Goal: Task Accomplishment & Management: Complete application form

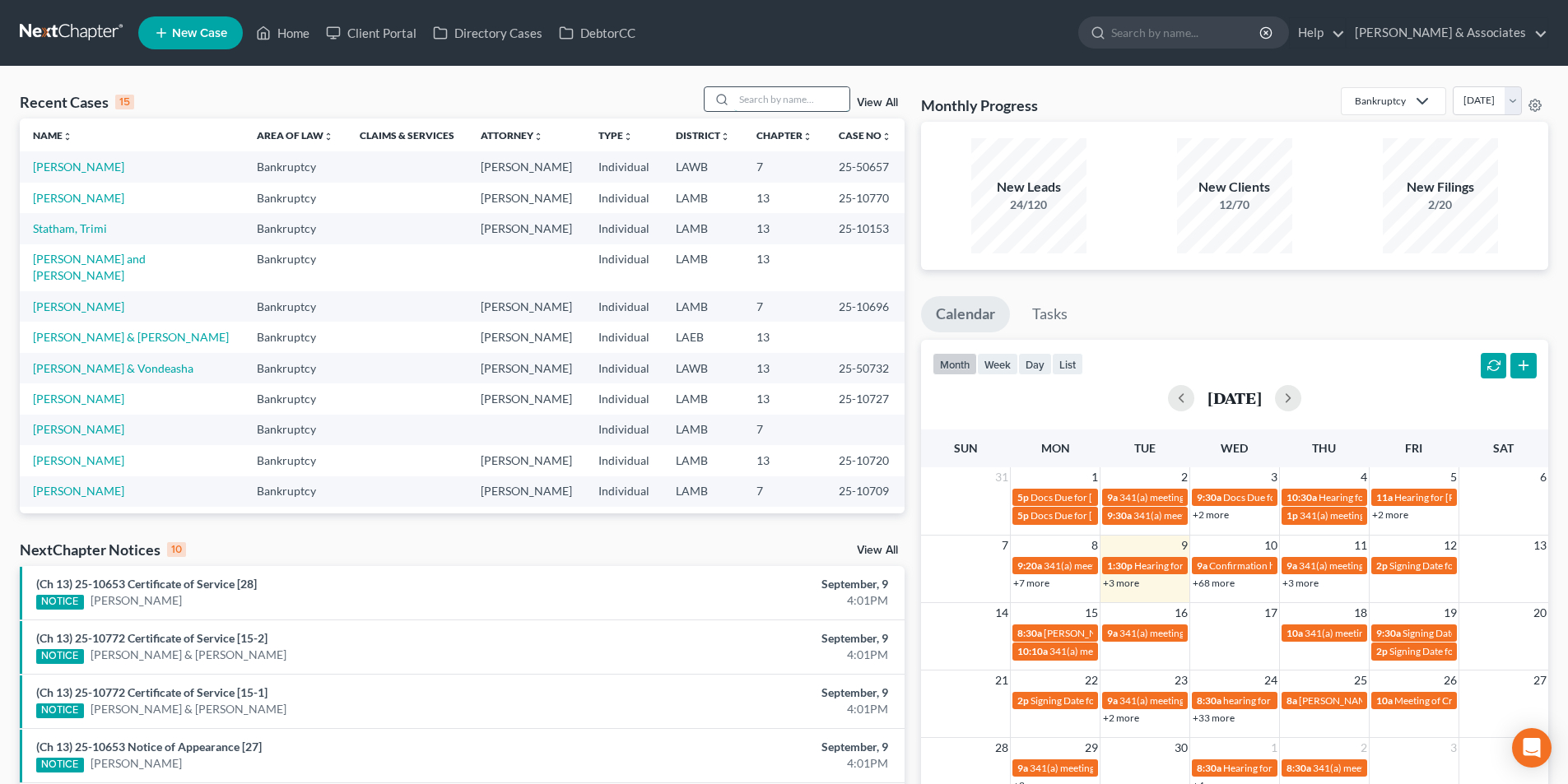
click at [748, 100] on input "search" at bounding box center [791, 99] width 115 height 24
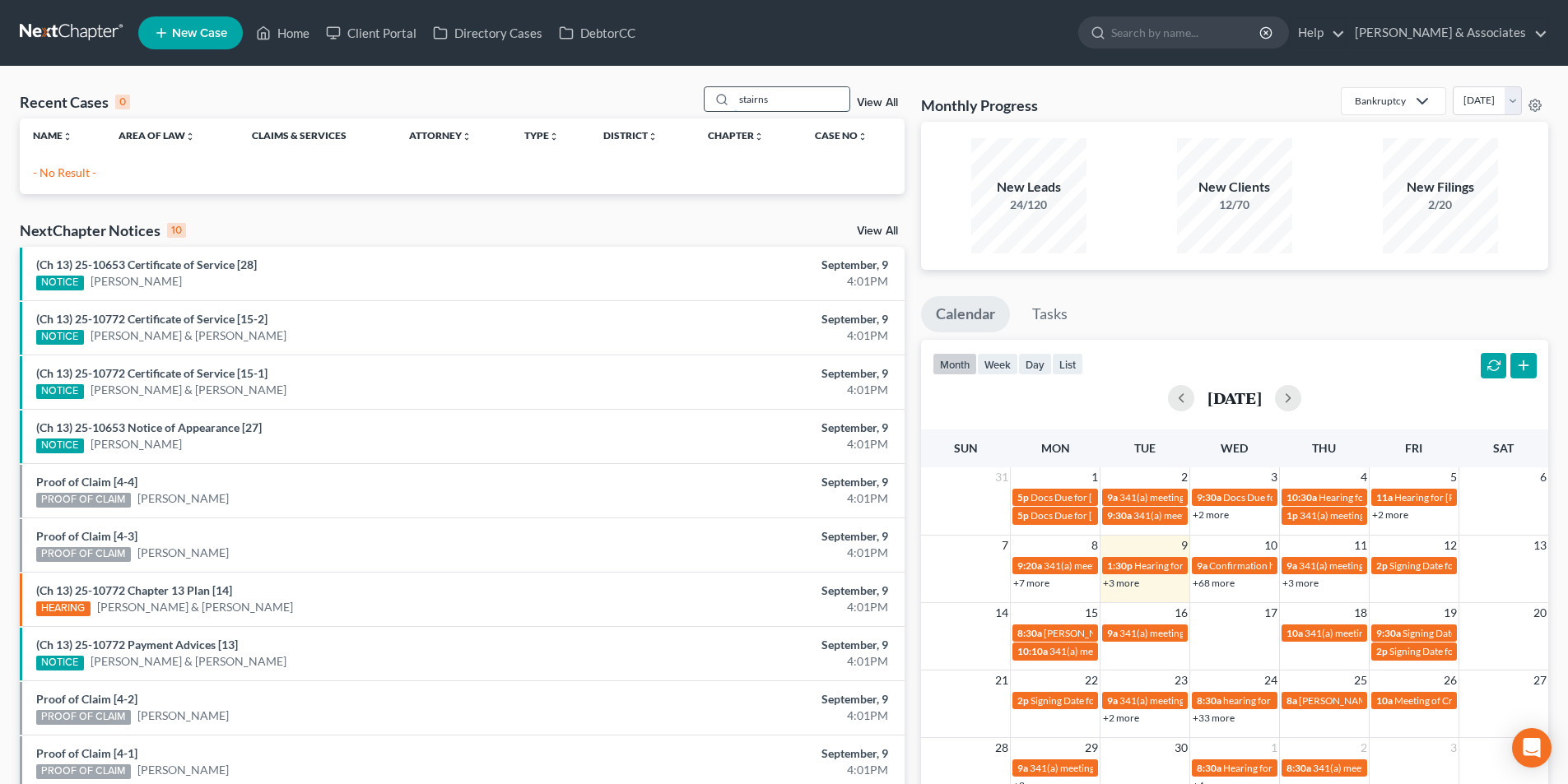
click at [764, 101] on input "stairns" at bounding box center [791, 99] width 115 height 24
type input "[PERSON_NAME]"
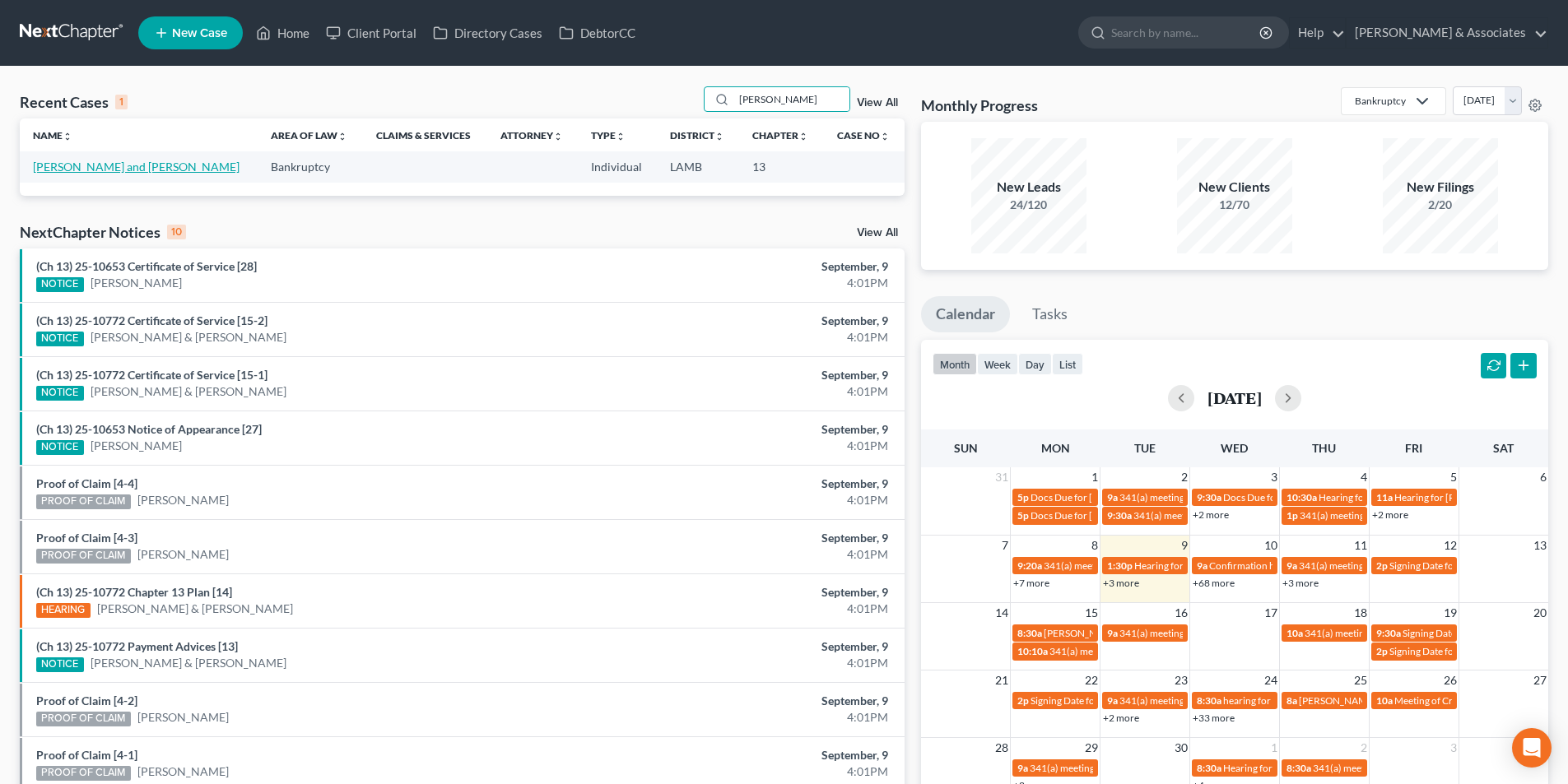
click at [98, 174] on link "[PERSON_NAME] and [PERSON_NAME]" at bounding box center [136, 166] width 207 height 14
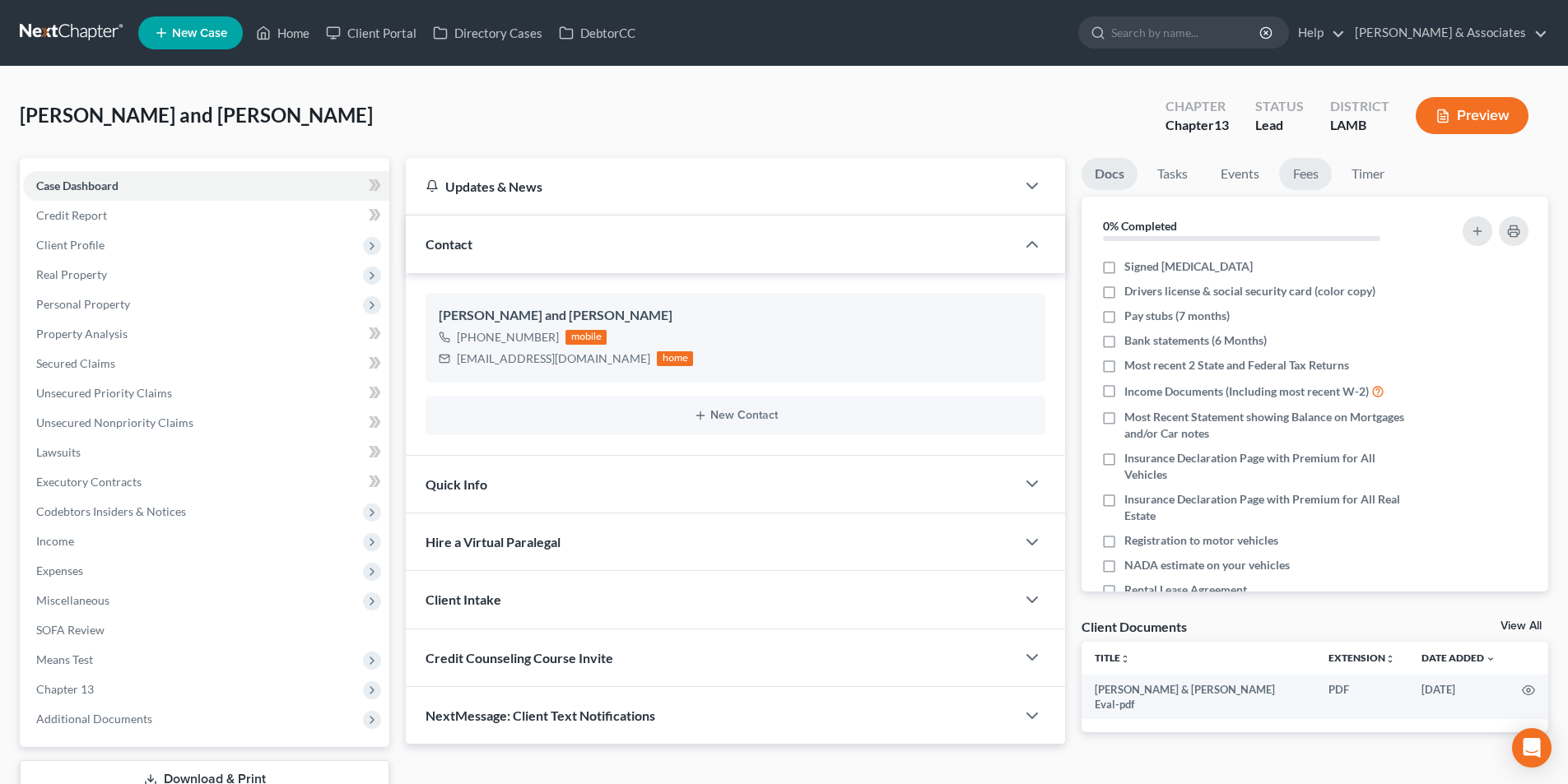
click at [1312, 180] on link "Fees" at bounding box center [1306, 174] width 53 height 32
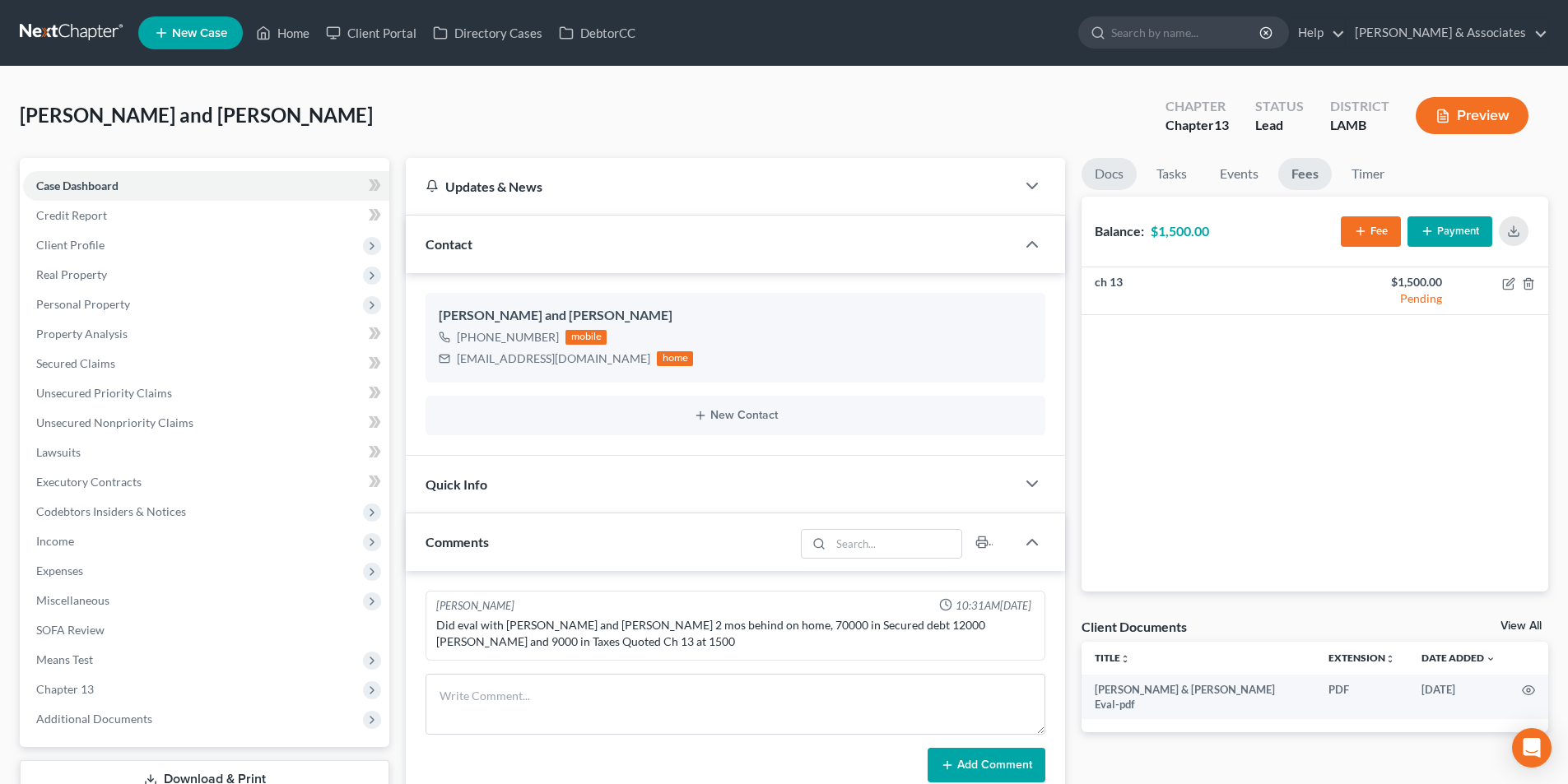
click at [1106, 184] on link "Docs" at bounding box center [1110, 174] width 55 height 32
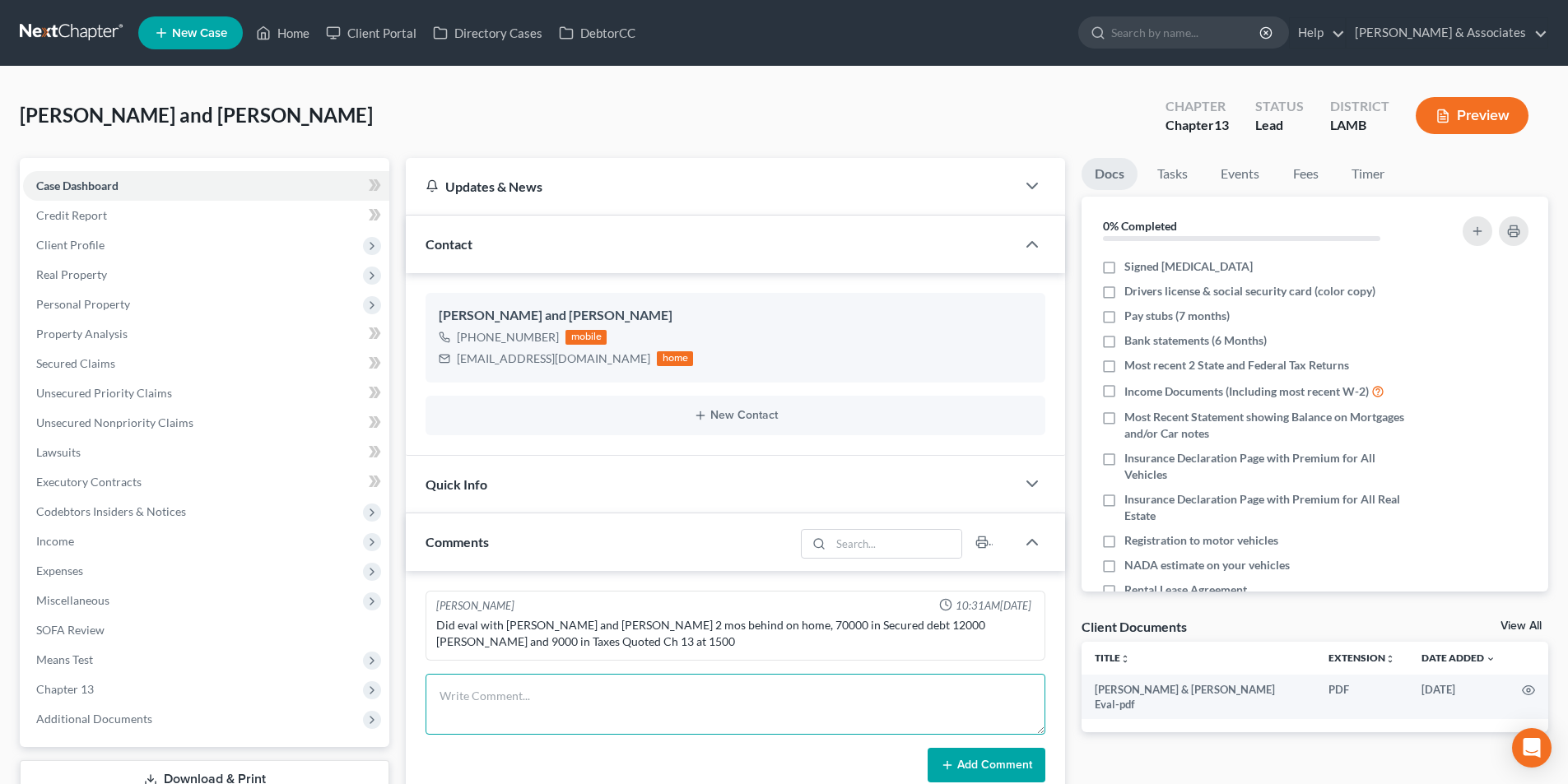
click at [630, 698] on textarea at bounding box center [735, 704] width 620 height 61
click at [629, 698] on textarea "when they were trying to refinance the home and get an equity loan to pay off a…" at bounding box center [735, 704] width 620 height 61
click at [990, 701] on textarea "when they were trying to refinance the home and get an equity loan to pay off a…" at bounding box center [735, 704] width 620 height 61
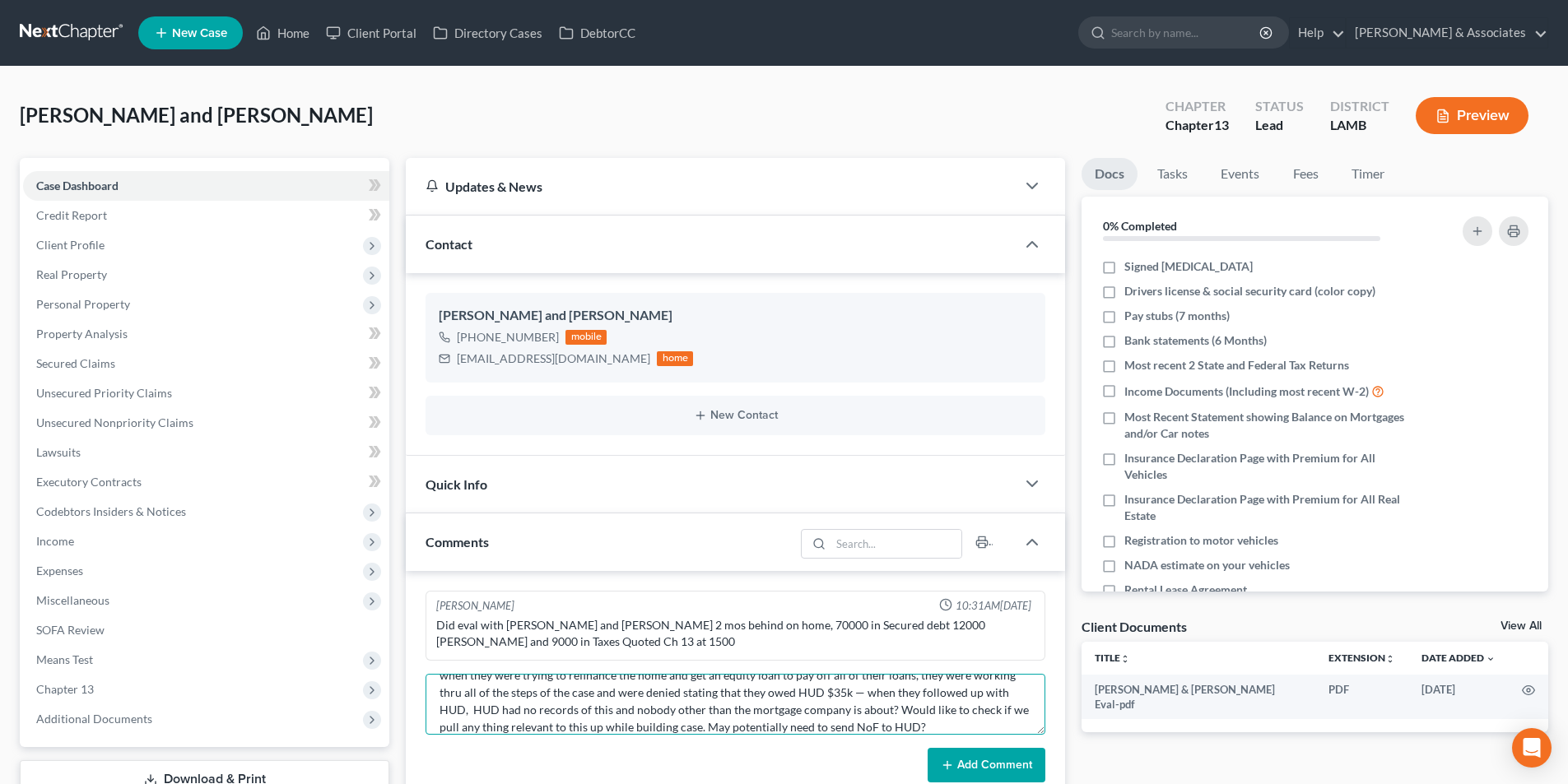
scroll to position [34, 0]
type textarea "when they were trying to refinance the home and get an equity loan to pay off a…"
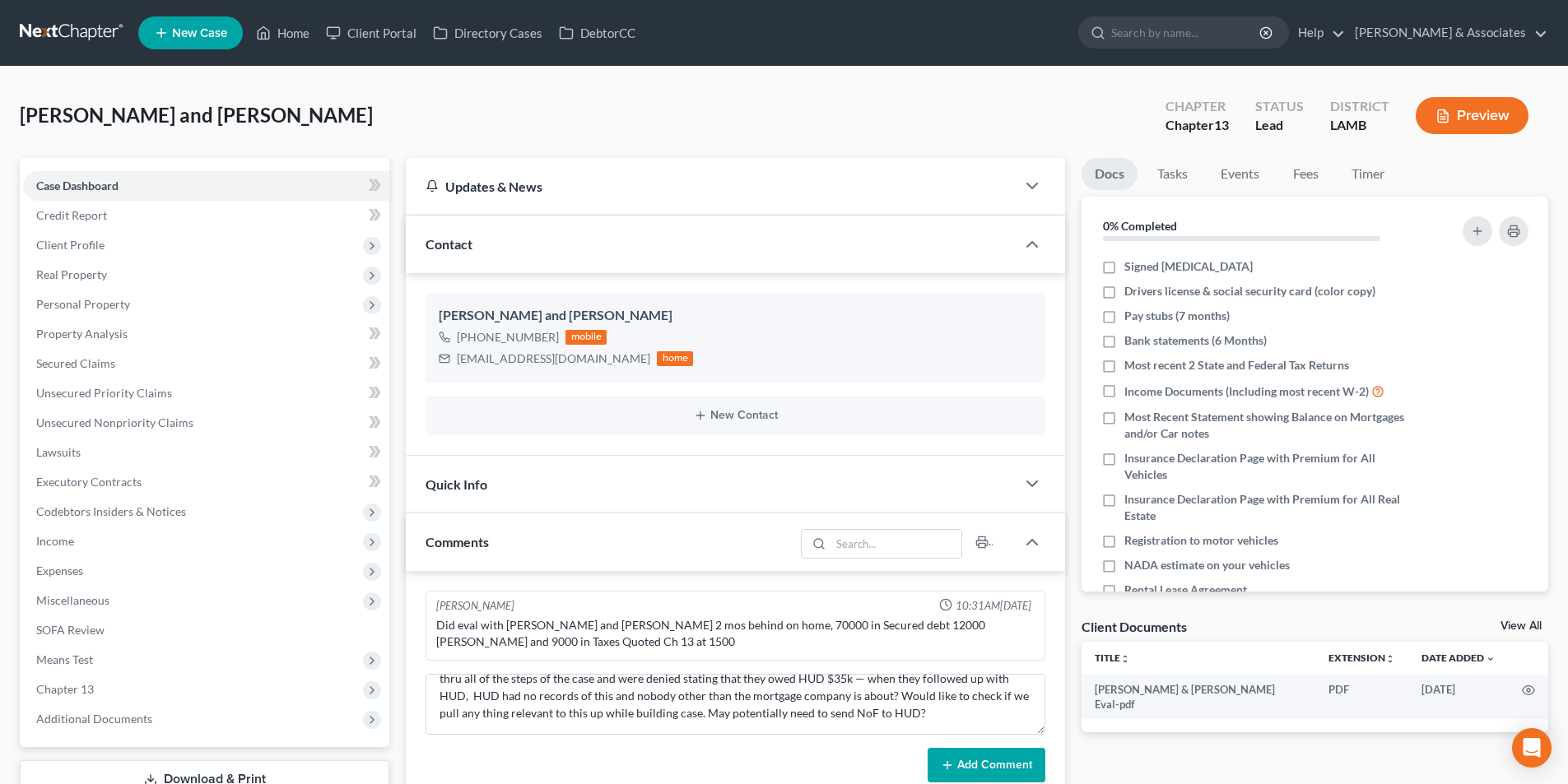
click at [981, 763] on button "Add Comment" at bounding box center [986, 765] width 118 height 34
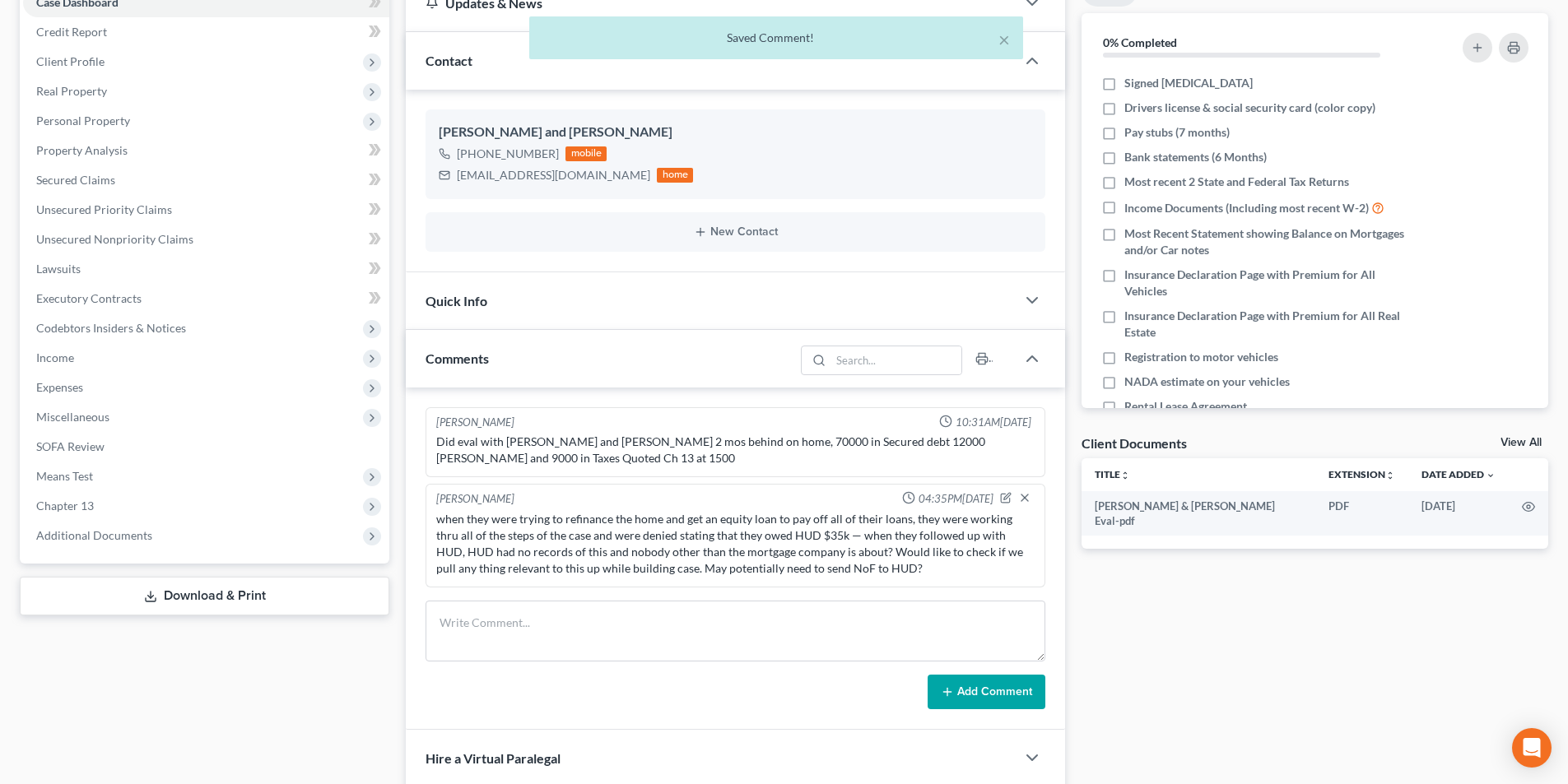
scroll to position [39, 0]
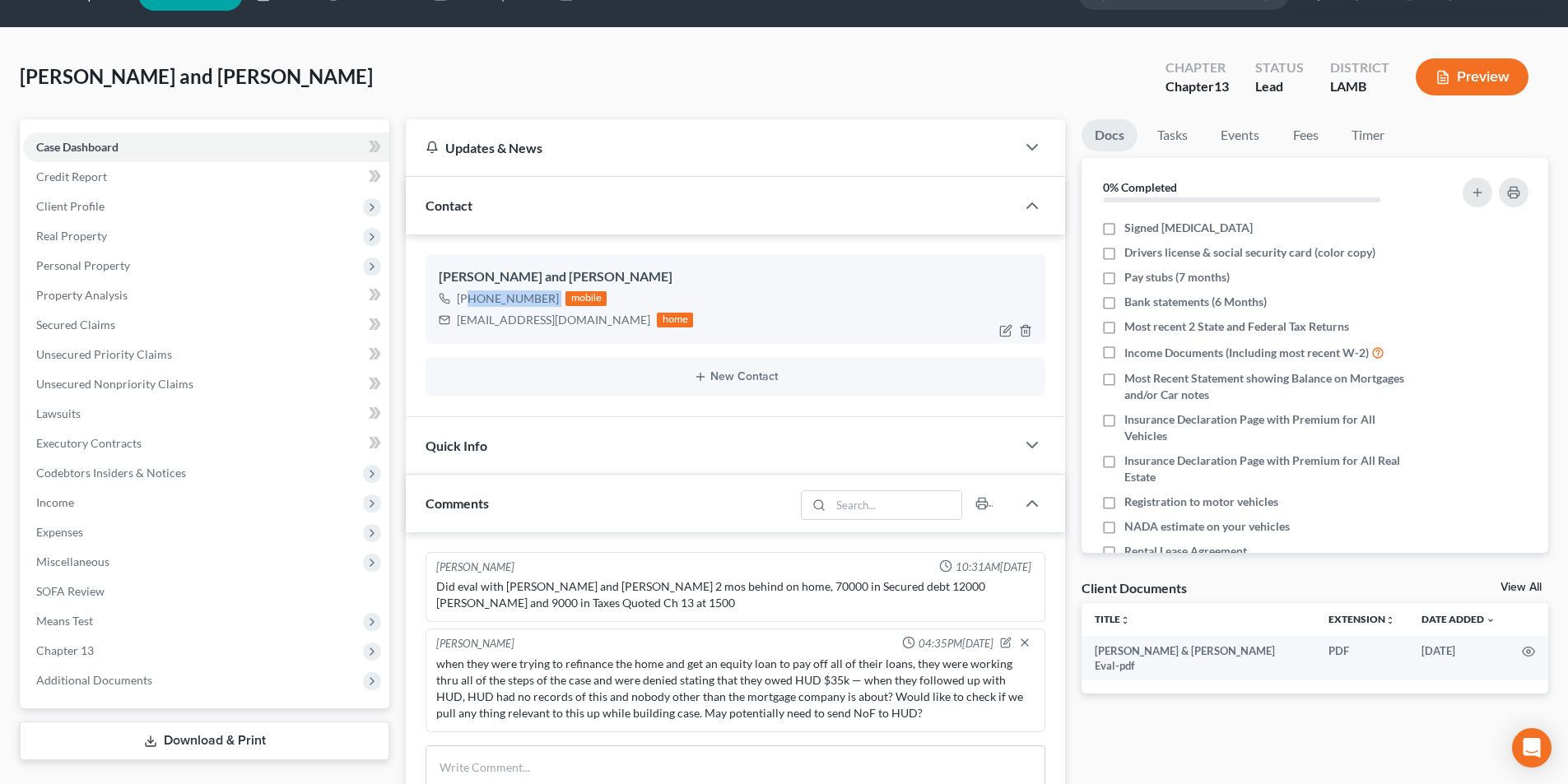
drag, startPoint x: 471, startPoint y: 304, endPoint x: 560, endPoint y: 308, distance: 89.1
click at [560, 308] on div "[PHONE_NUMBER] mobile" at bounding box center [566, 298] width 255 height 21
click at [639, 303] on div "[PHONE_NUMBER] mobile [EMAIL_ADDRESS][DOMAIN_NAME] home" at bounding box center [736, 309] width 594 height 43
click at [94, 212] on span "Client Profile" at bounding box center [70, 206] width 68 height 14
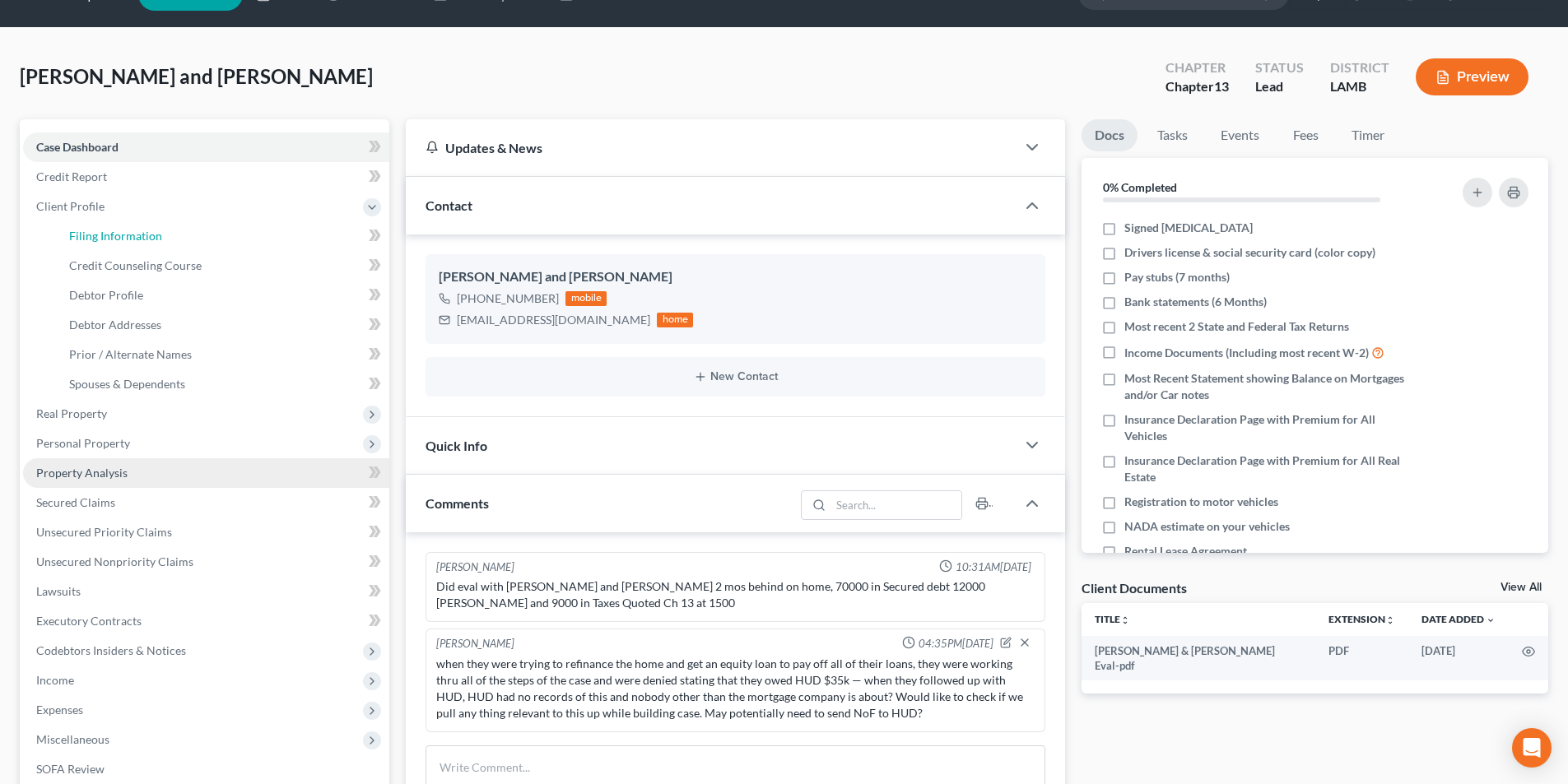
click at [141, 239] on span "Filing Information" at bounding box center [115, 235] width 93 height 14
select select "1"
select select "0"
select select "3"
select select "19"
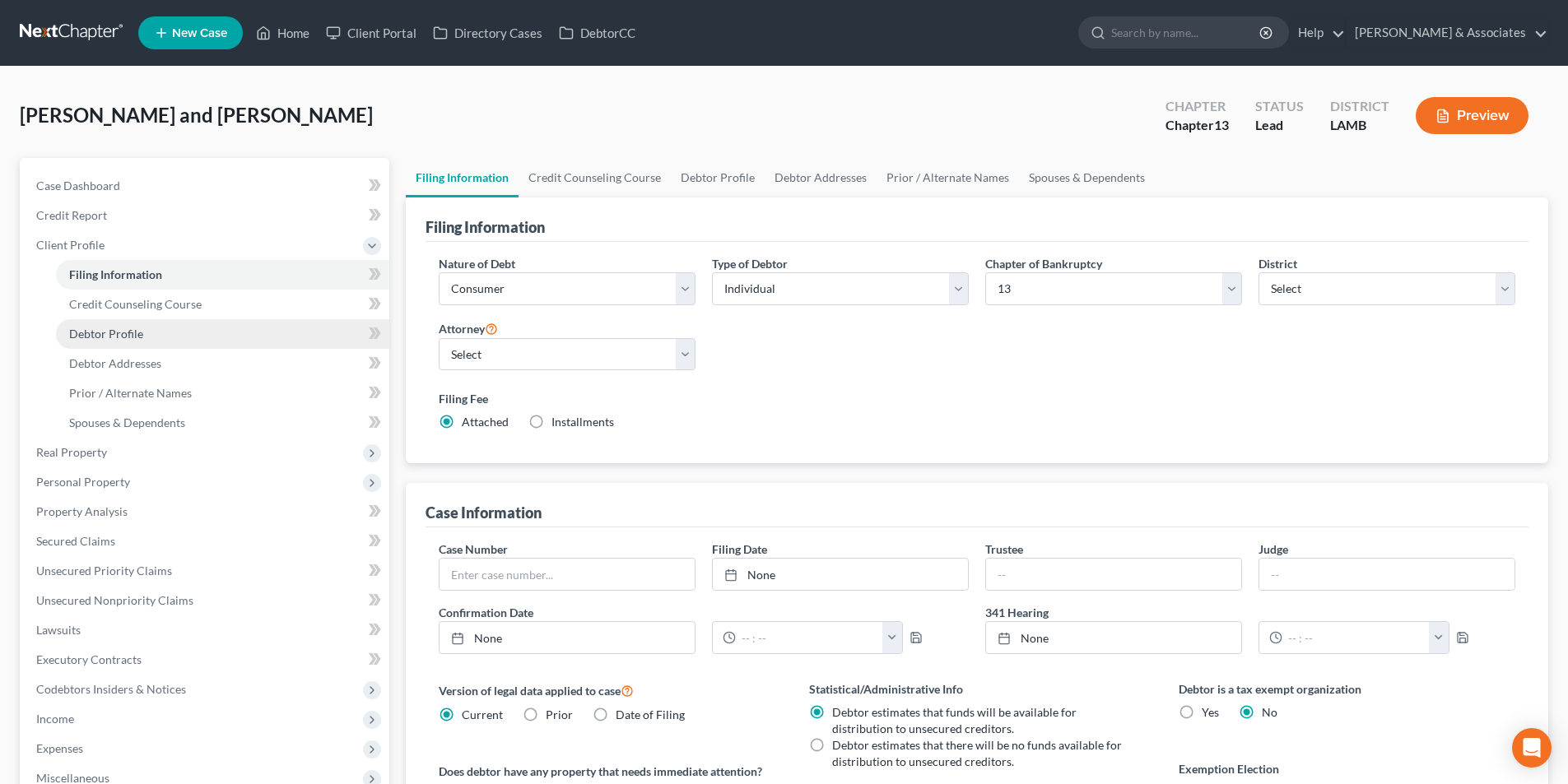
click at [160, 324] on link "Debtor Profile" at bounding box center [223, 334] width 334 height 29
select select "0"
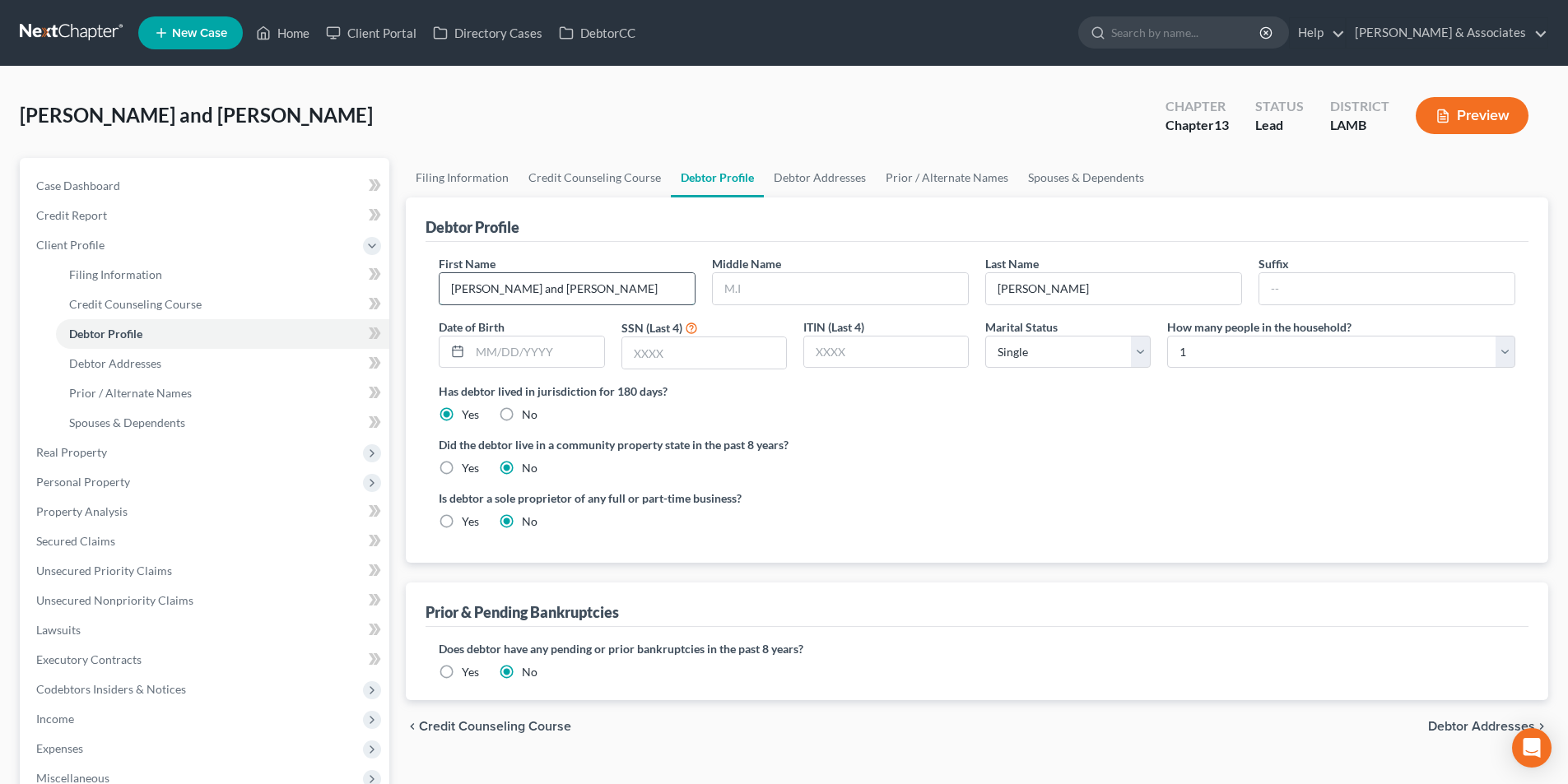
click at [535, 290] on input "[PERSON_NAME] and [PERSON_NAME]" at bounding box center [568, 288] width 256 height 31
drag, startPoint x: 513, startPoint y: 288, endPoint x: 372, endPoint y: 279, distance: 141.3
click at [372, 279] on div "Petition Navigation Case Dashboard Payments Invoices Payments Payments Credit R…" at bounding box center [784, 567] width 1545 height 818
click at [473, 302] on input "[PERSON_NAME] and [PERSON_NAME]" at bounding box center [568, 288] width 256 height 31
click at [470, 287] on input "[PERSON_NAME] and [PERSON_NAME]" at bounding box center [568, 288] width 256 height 31
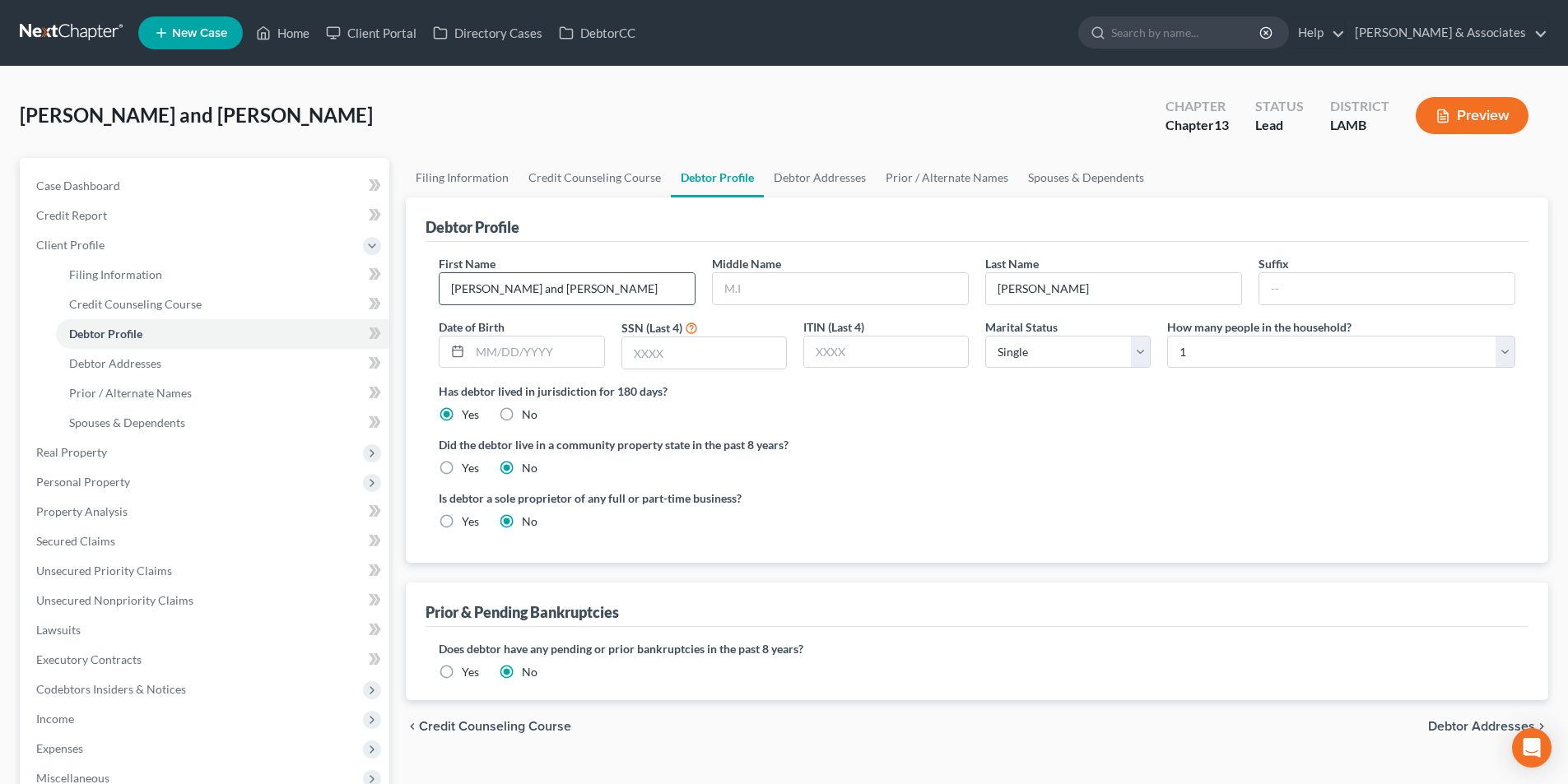
click at [470, 287] on input "[PERSON_NAME] and [PERSON_NAME]" at bounding box center [568, 288] width 256 height 31
click at [468, 296] on input "[PERSON_NAME] and [PERSON_NAME]" at bounding box center [568, 288] width 256 height 31
click at [468, 292] on input "[PERSON_NAME] and [PERSON_NAME]" at bounding box center [568, 288] width 256 height 31
click at [469, 291] on input "and [PERSON_NAME]" at bounding box center [568, 288] width 256 height 31
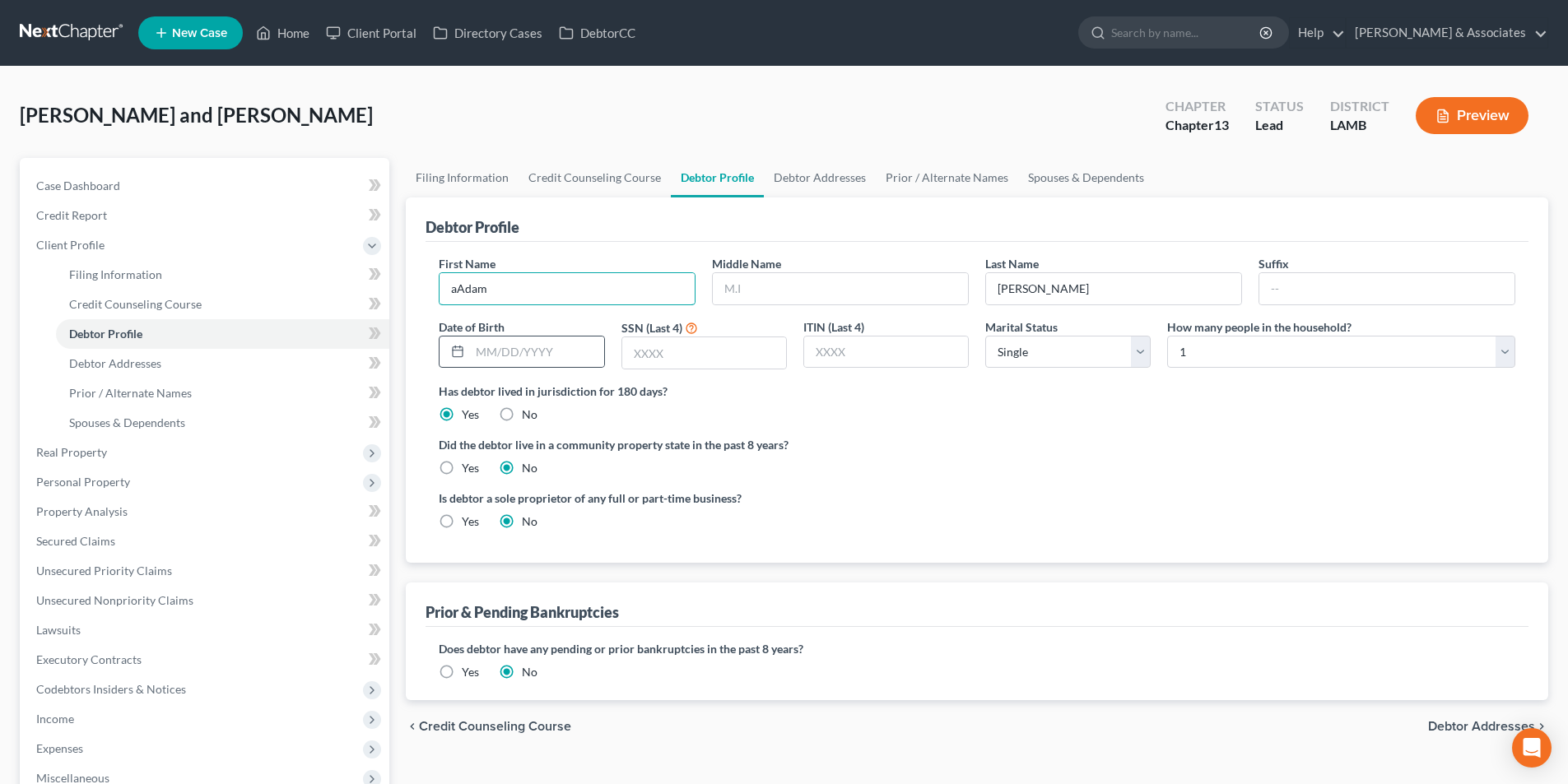
type input "[PERSON_NAME]"
click at [240, 271] on link "Filing Information" at bounding box center [223, 274] width 334 height 29
select select "1"
select select "0"
select select "3"
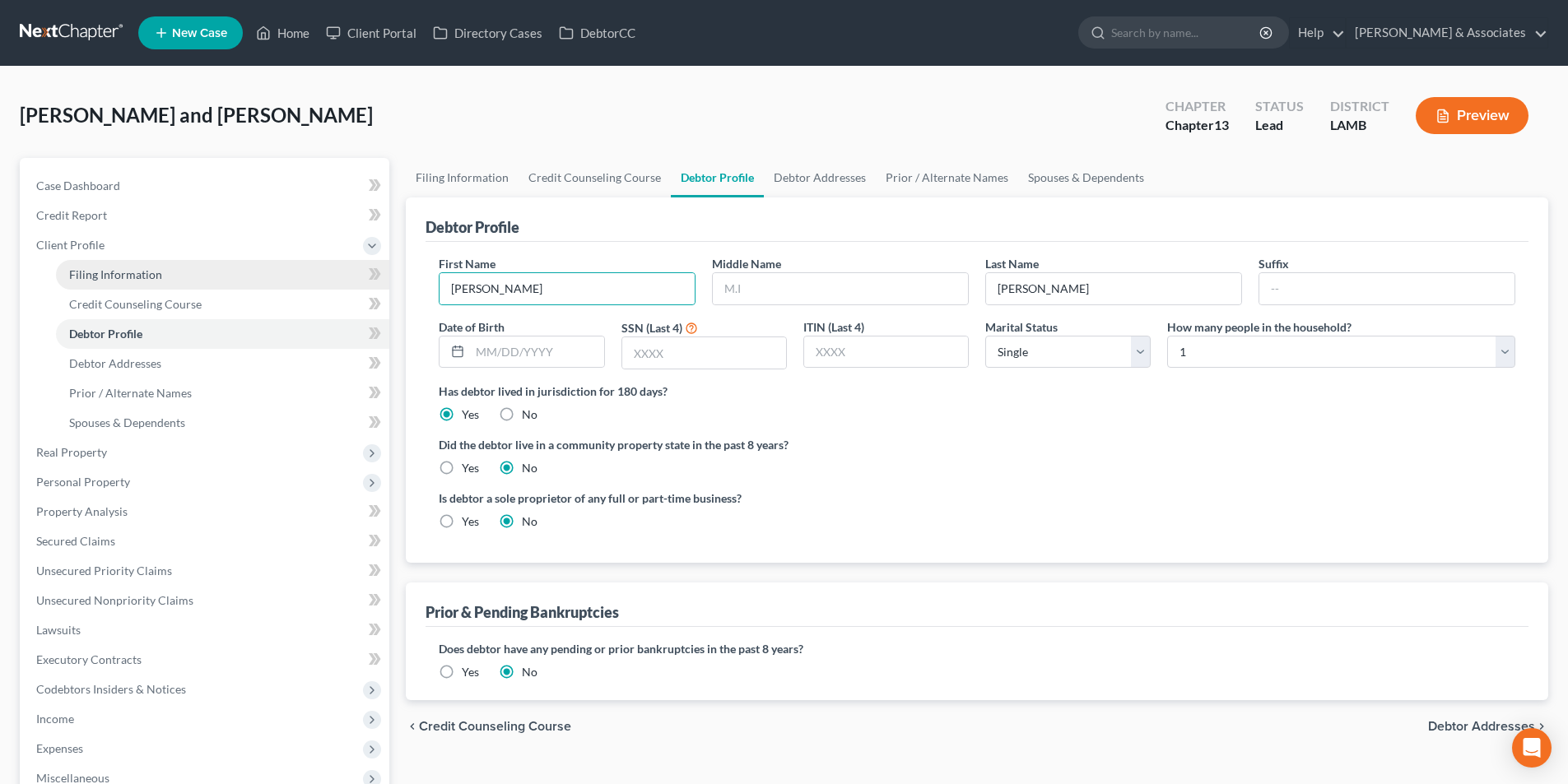
select select "35"
select select "19"
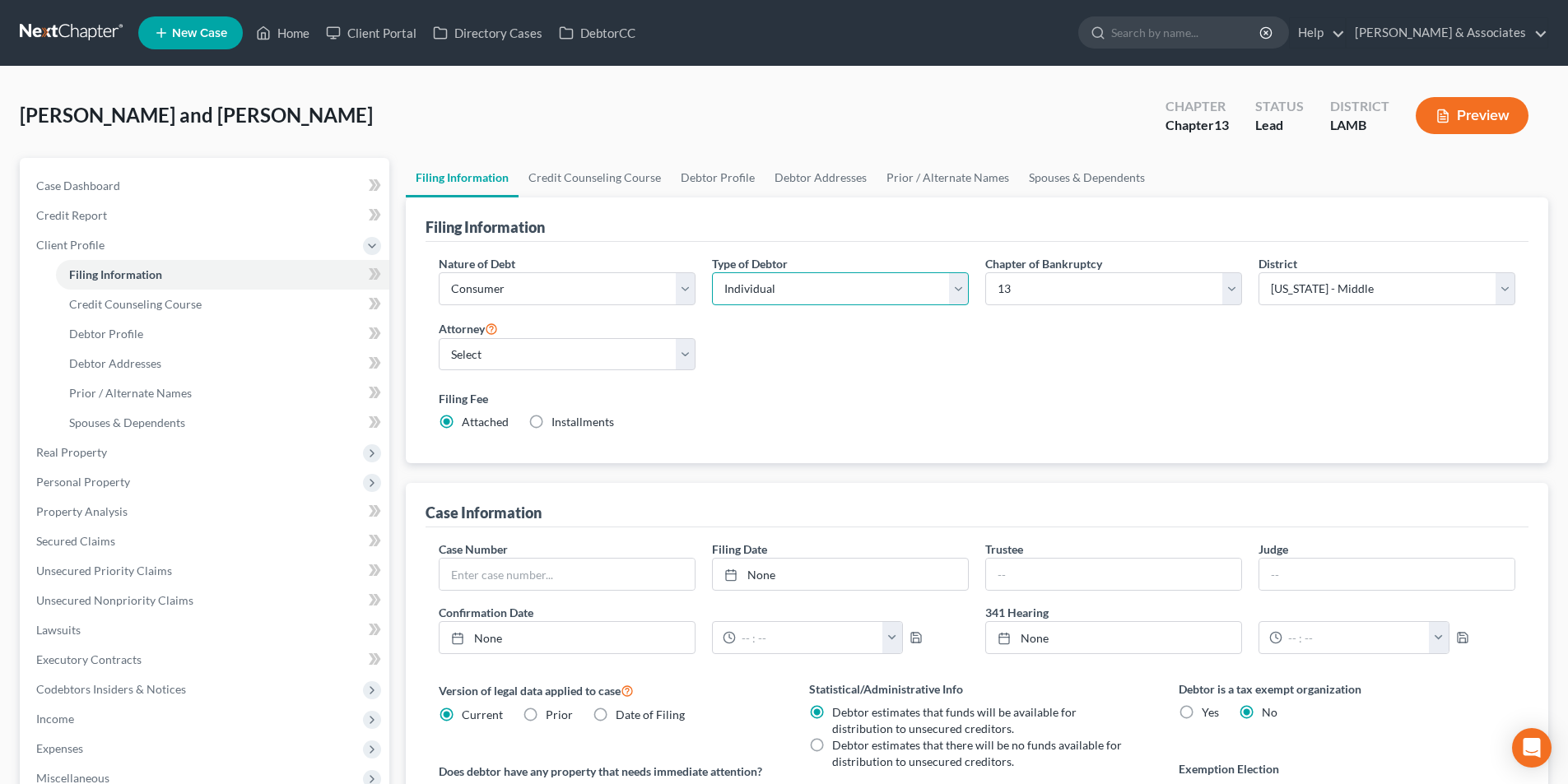
click at [775, 292] on select "Select Individual Joint" at bounding box center [840, 288] width 256 height 33
select select "1"
click at [712, 272] on select "Select Individual Joint" at bounding box center [840, 288] width 256 height 33
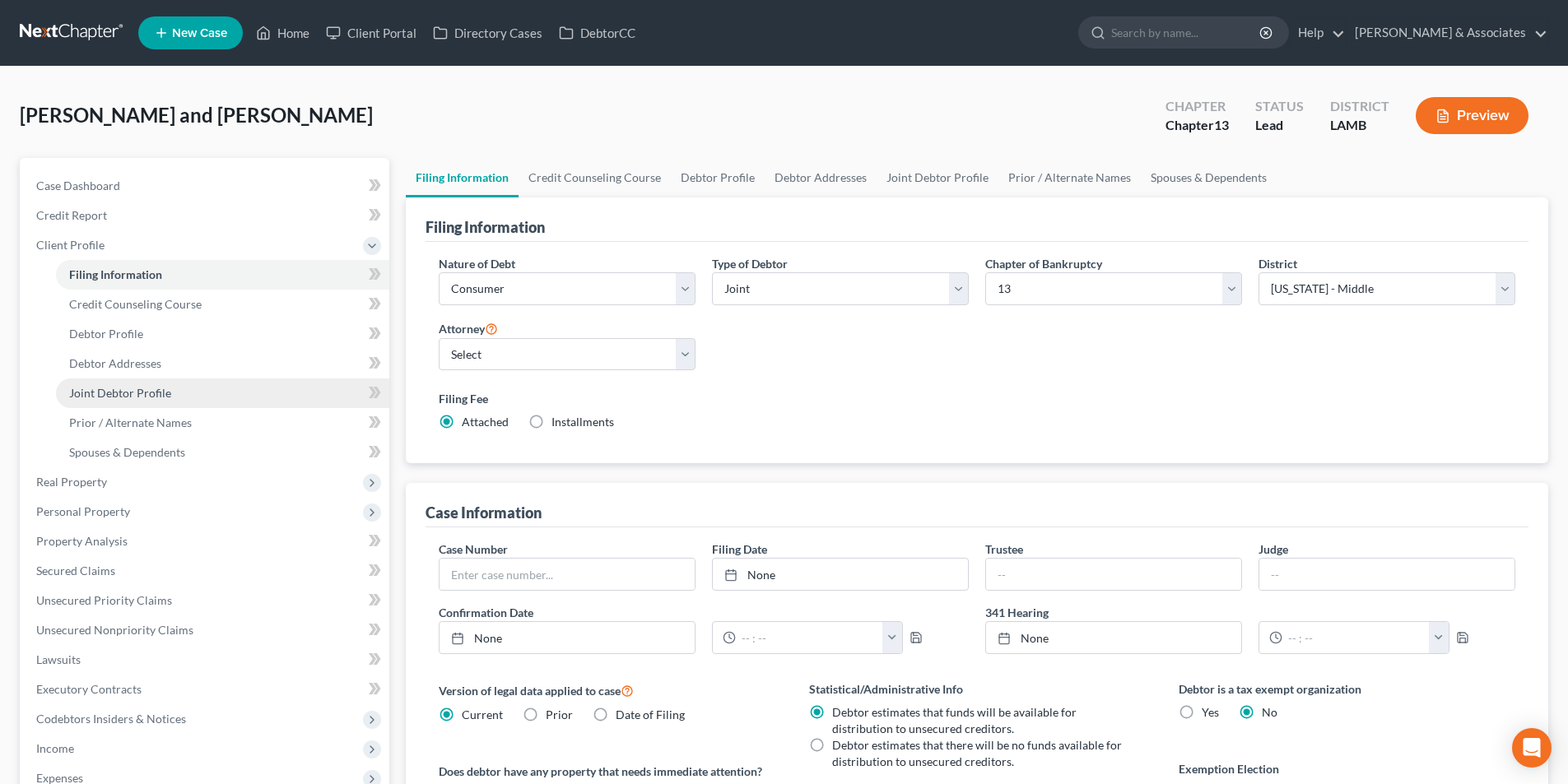
click at [184, 388] on link "Joint Debtor Profile" at bounding box center [223, 392] width 334 height 29
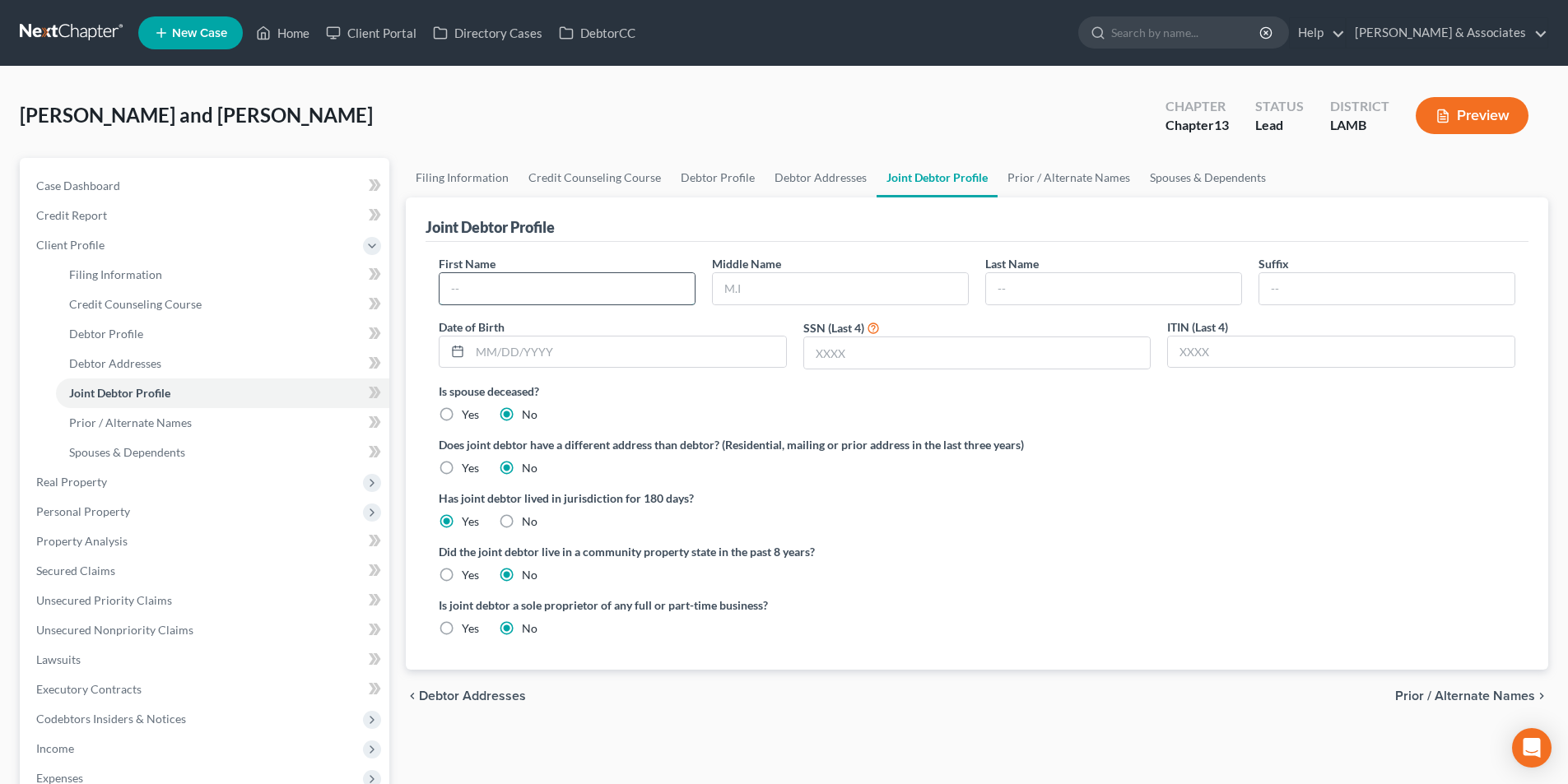
click at [582, 294] on input "text" at bounding box center [568, 288] width 256 height 31
paste input "[PERSON_NAME]"
type input "[PERSON_NAME]"
click at [1017, 292] on input "text" at bounding box center [1114, 288] width 256 height 31
type input "s"
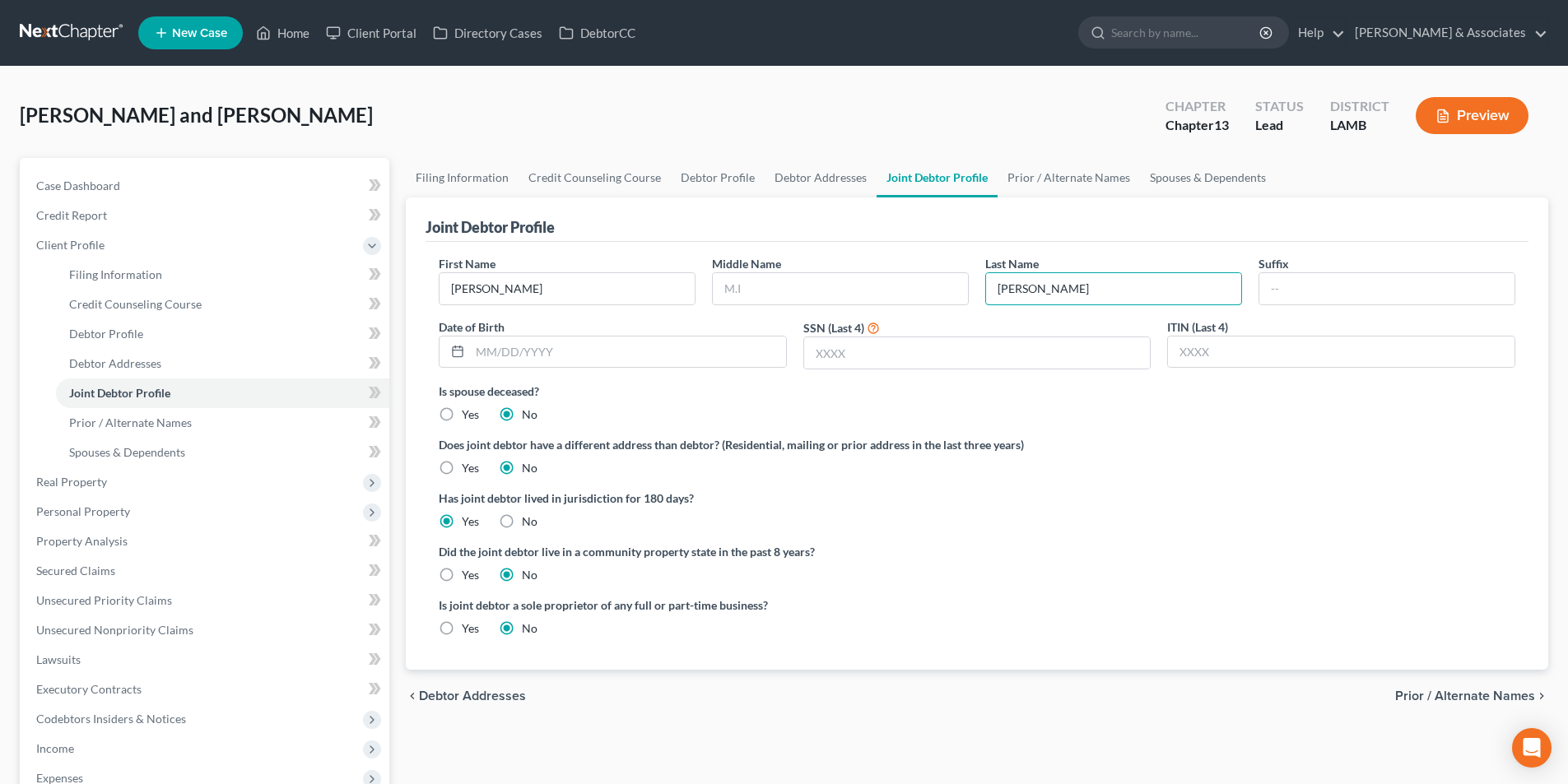
type input "[PERSON_NAME]"
click at [1037, 418] on div "Is spouse deceased? Yes No" at bounding box center [977, 403] width 1077 height 40
click at [198, 180] on link "Case Dashboard" at bounding box center [206, 186] width 367 height 29
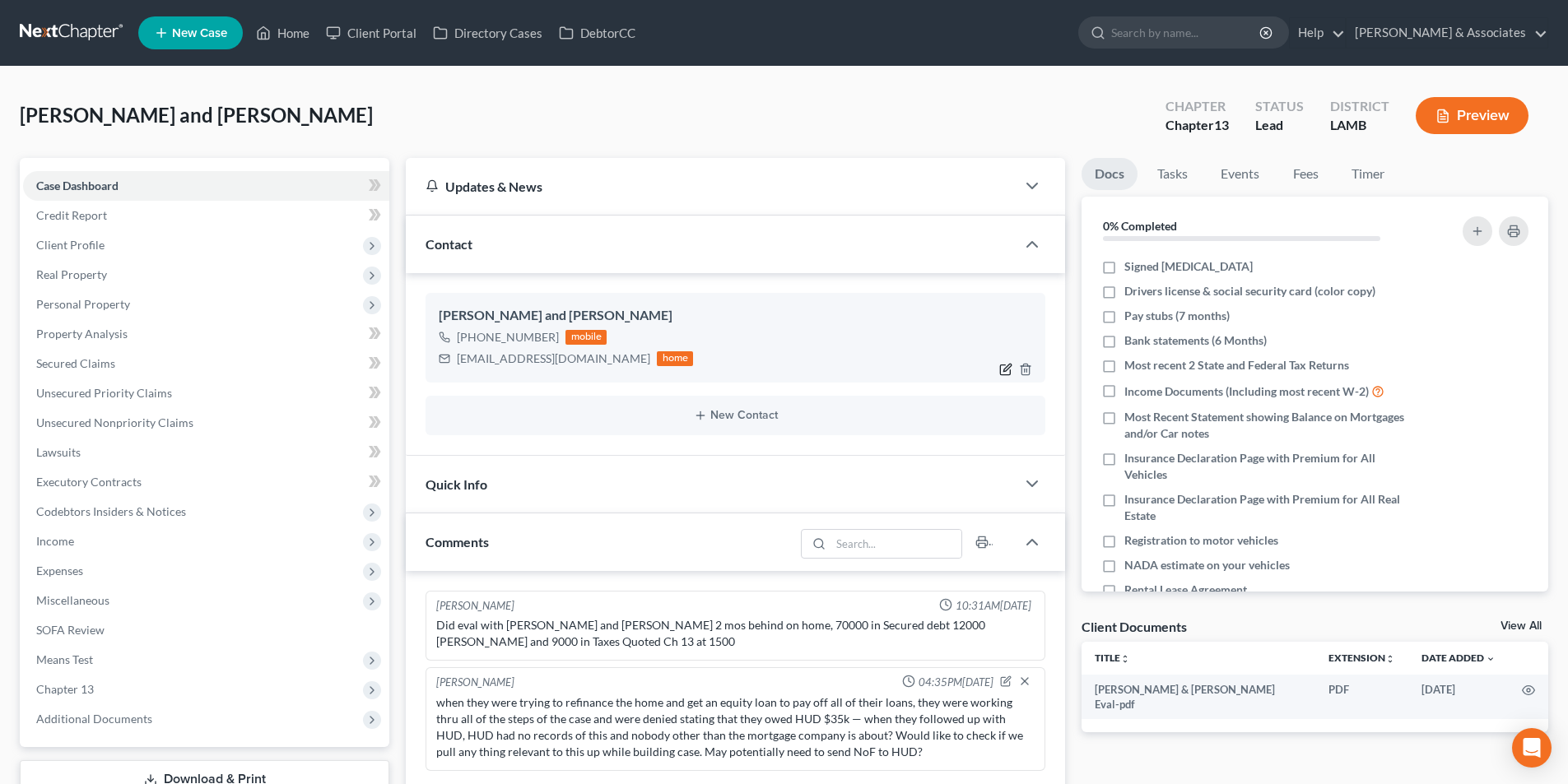
click at [1002, 368] on icon "button" at bounding box center [1006, 370] width 13 height 13
select select "0"
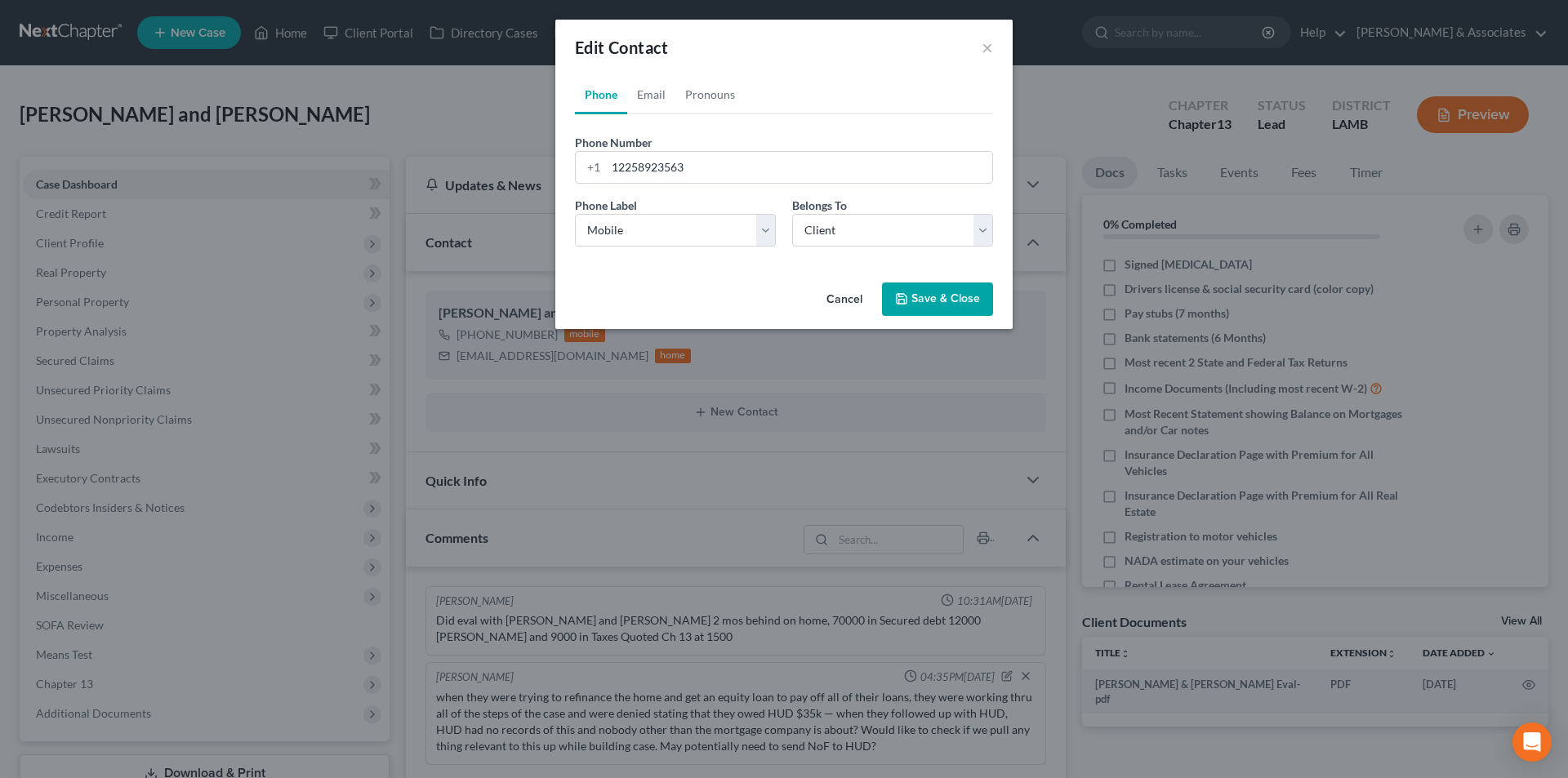
click at [636, 249] on div "Phone Label * Select Mobile Home Work Other Belongs To * Select Client Spouse O…" at bounding box center [784, 228] width 435 height 63
click at [642, 242] on select "Select Mobile Home Work Other" at bounding box center [675, 230] width 201 height 33
click at [842, 243] on select "Select Client Spouse Other" at bounding box center [892, 230] width 201 height 33
select select "1"
click at [792, 214] on select "Select Client Spouse Other" at bounding box center [892, 230] width 201 height 33
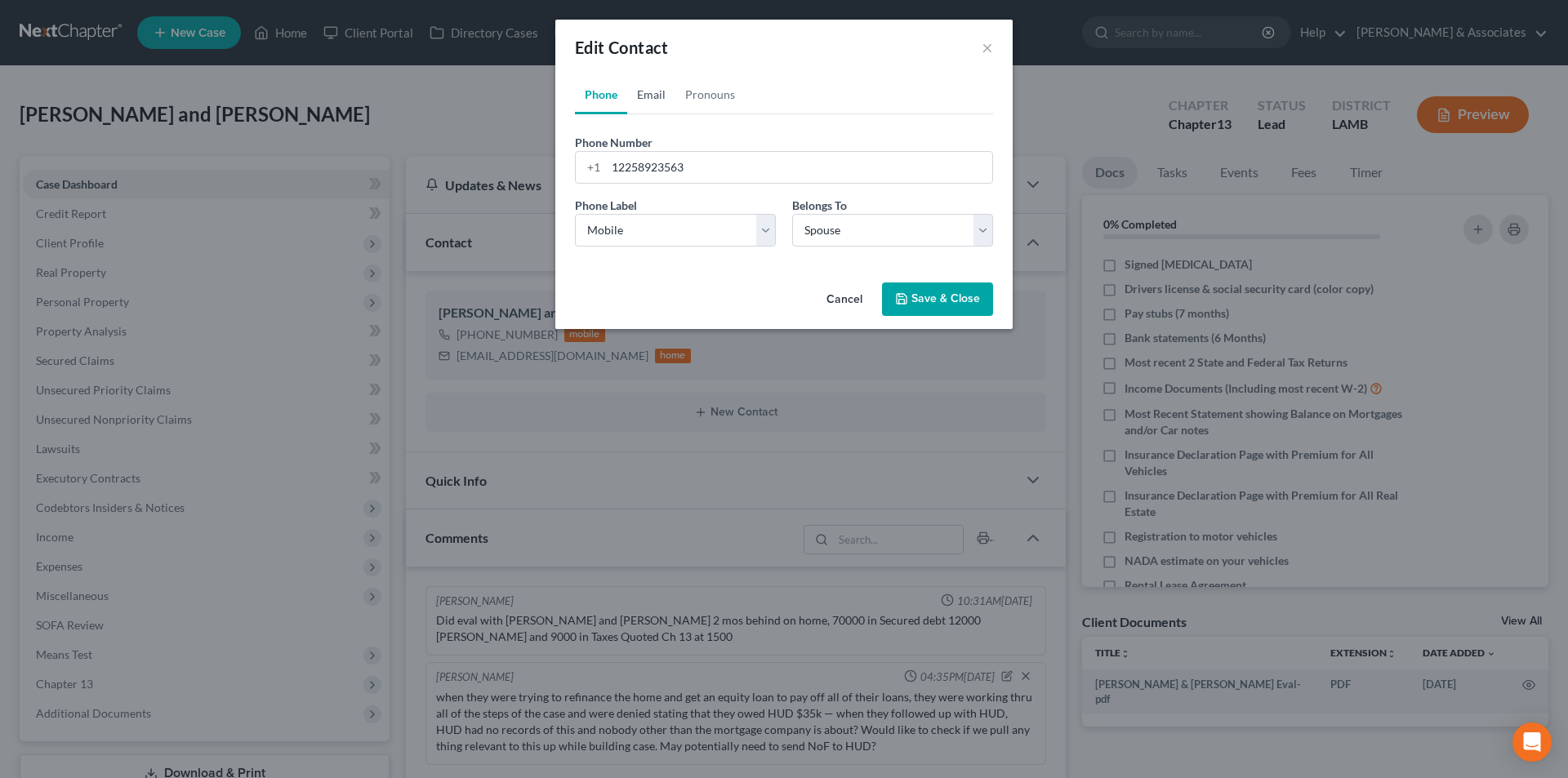
click at [663, 90] on link "Email" at bounding box center [651, 94] width 48 height 39
click at [876, 225] on select "Select Client Spouse Other" at bounding box center [892, 230] width 201 height 33
drag, startPoint x: 893, startPoint y: 113, endPoint x: 918, endPoint y: 243, distance: 132.4
click at [893, 113] on ul "Phone Email Pronouns" at bounding box center [783, 94] width 418 height 39
click at [922, 288] on button "Save & Close" at bounding box center [937, 299] width 111 height 34
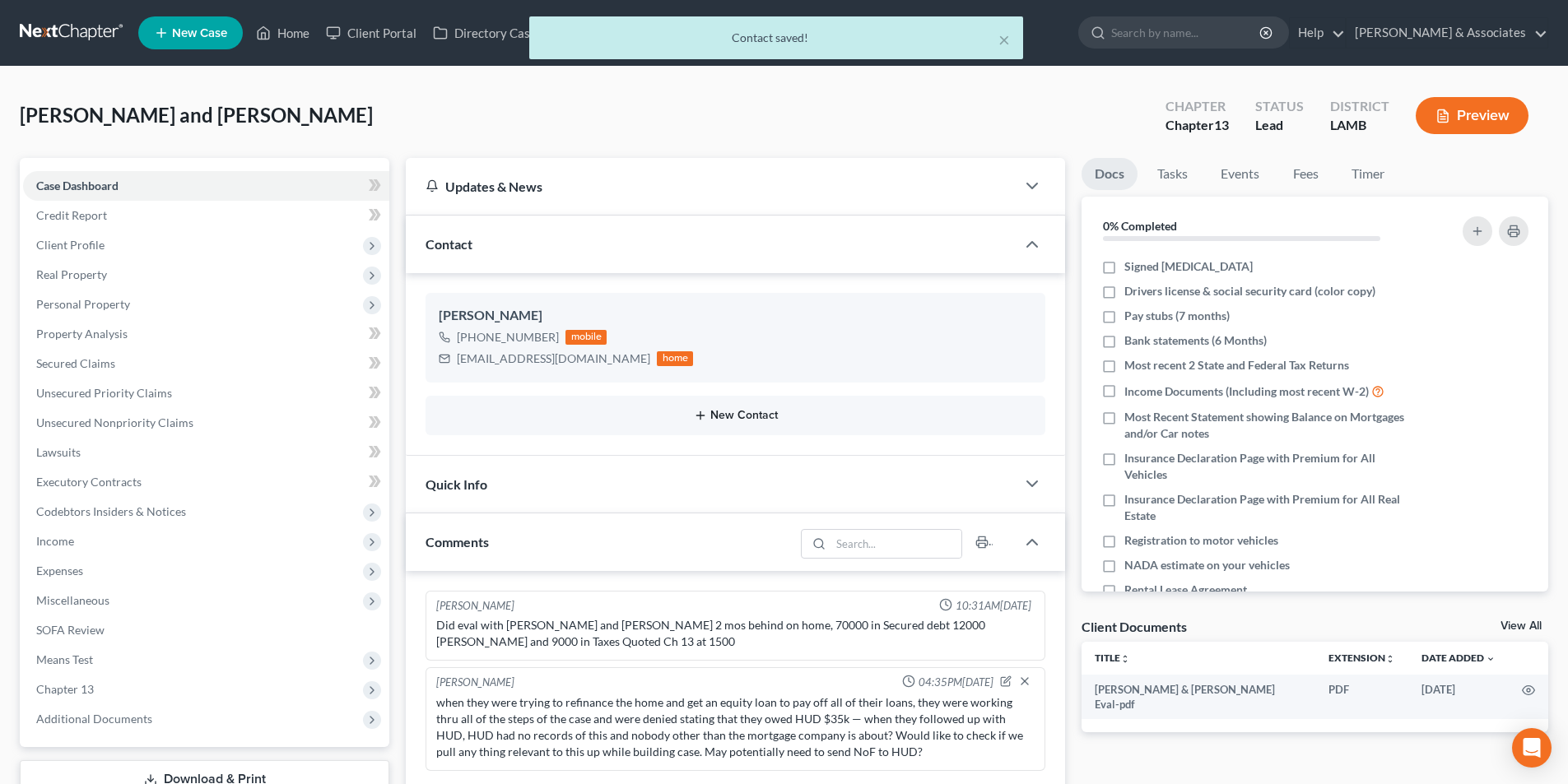
click at [705, 412] on icon "button" at bounding box center [700, 416] width 13 height 13
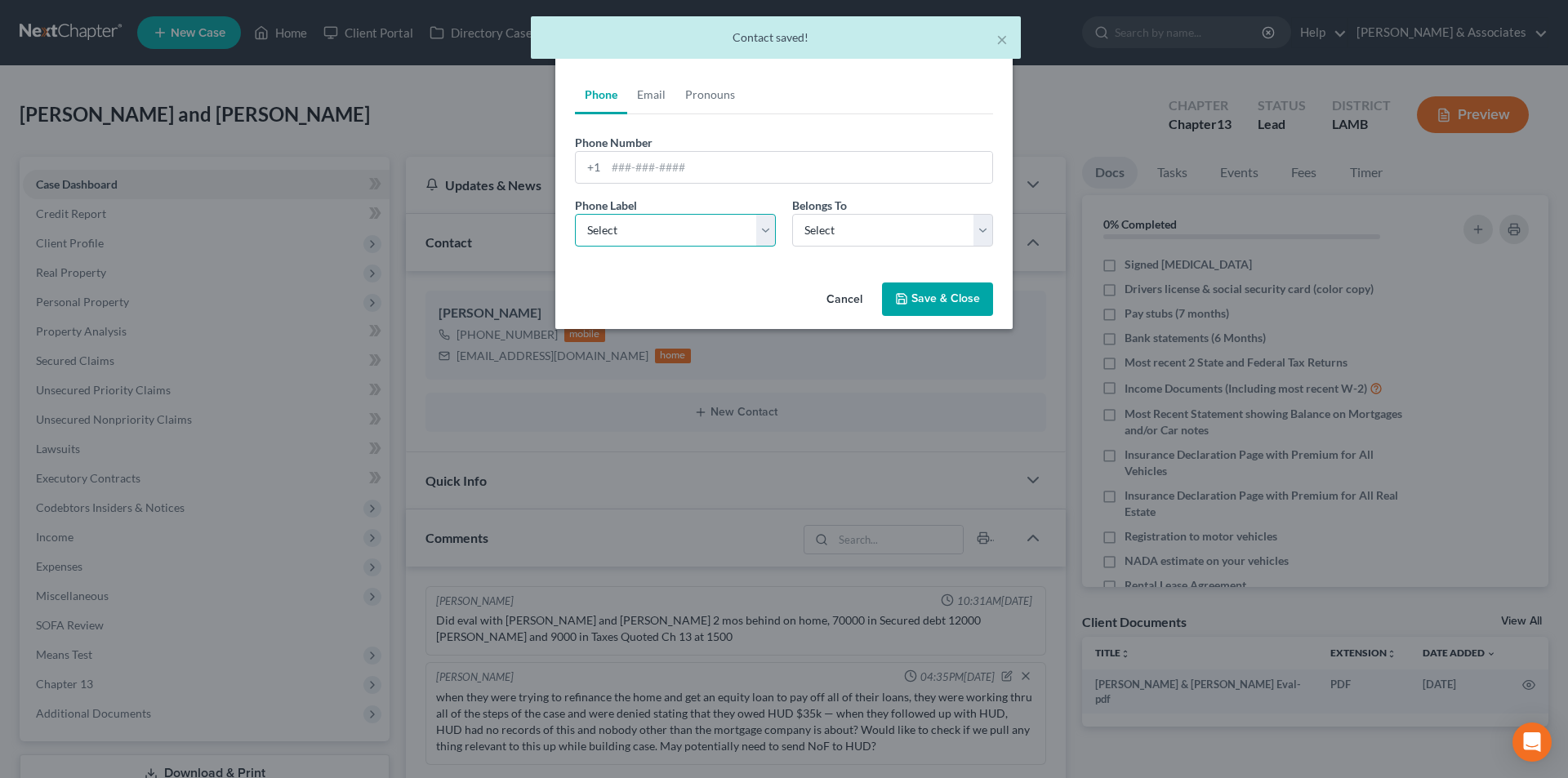
click at [626, 236] on select "Select Mobile Home Work Other" at bounding box center [675, 230] width 201 height 33
select select "0"
click at [575, 214] on select "Select Mobile Home Work Other" at bounding box center [675, 230] width 201 height 33
drag, startPoint x: 890, startPoint y: 233, endPoint x: 870, endPoint y: 244, distance: 22.8
click at [890, 233] on select "Select Client Spouse Other" at bounding box center [892, 230] width 201 height 33
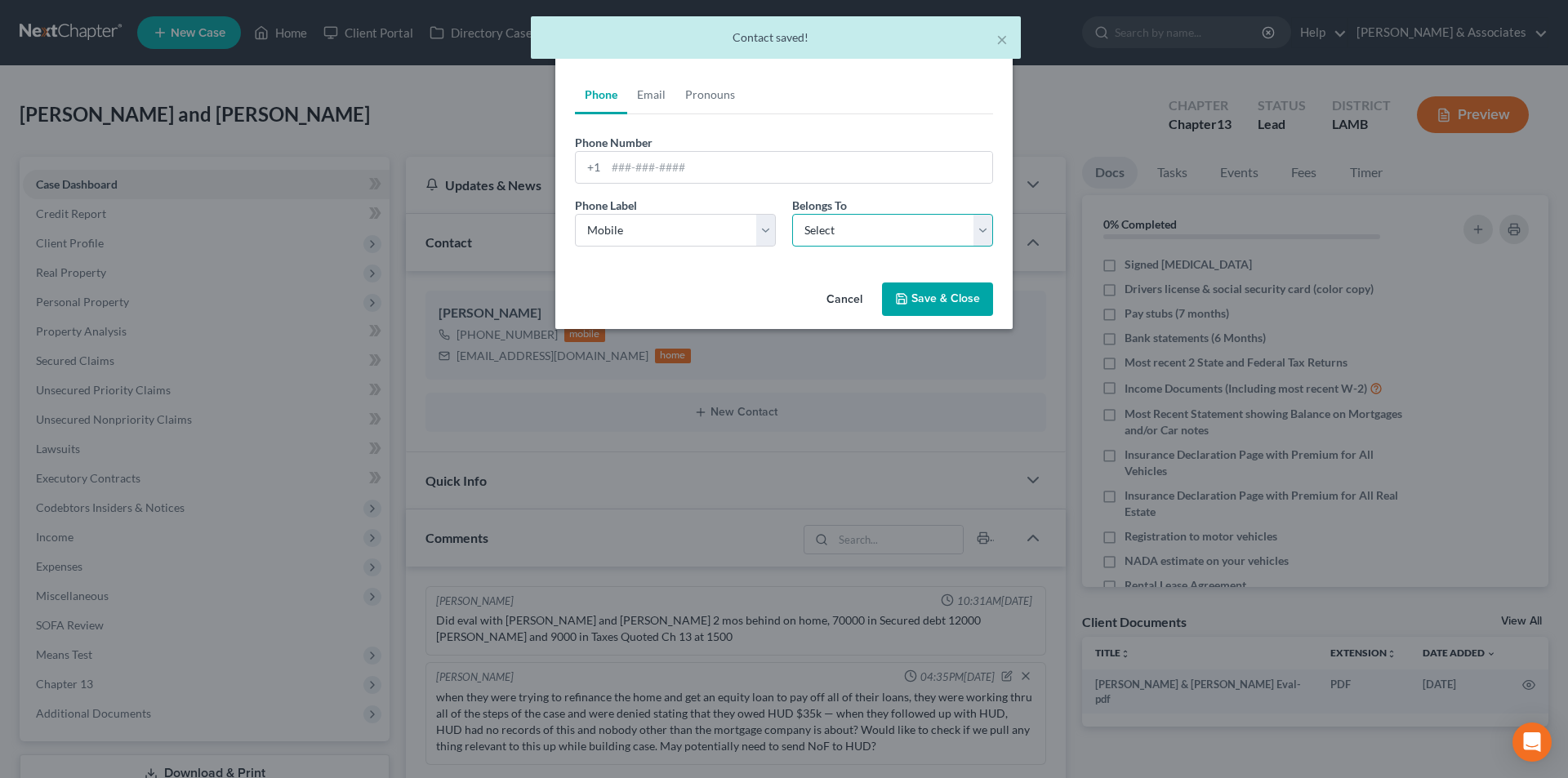
select select "0"
click at [792, 214] on select "Select Client Spouse Other" at bounding box center [892, 230] width 201 height 33
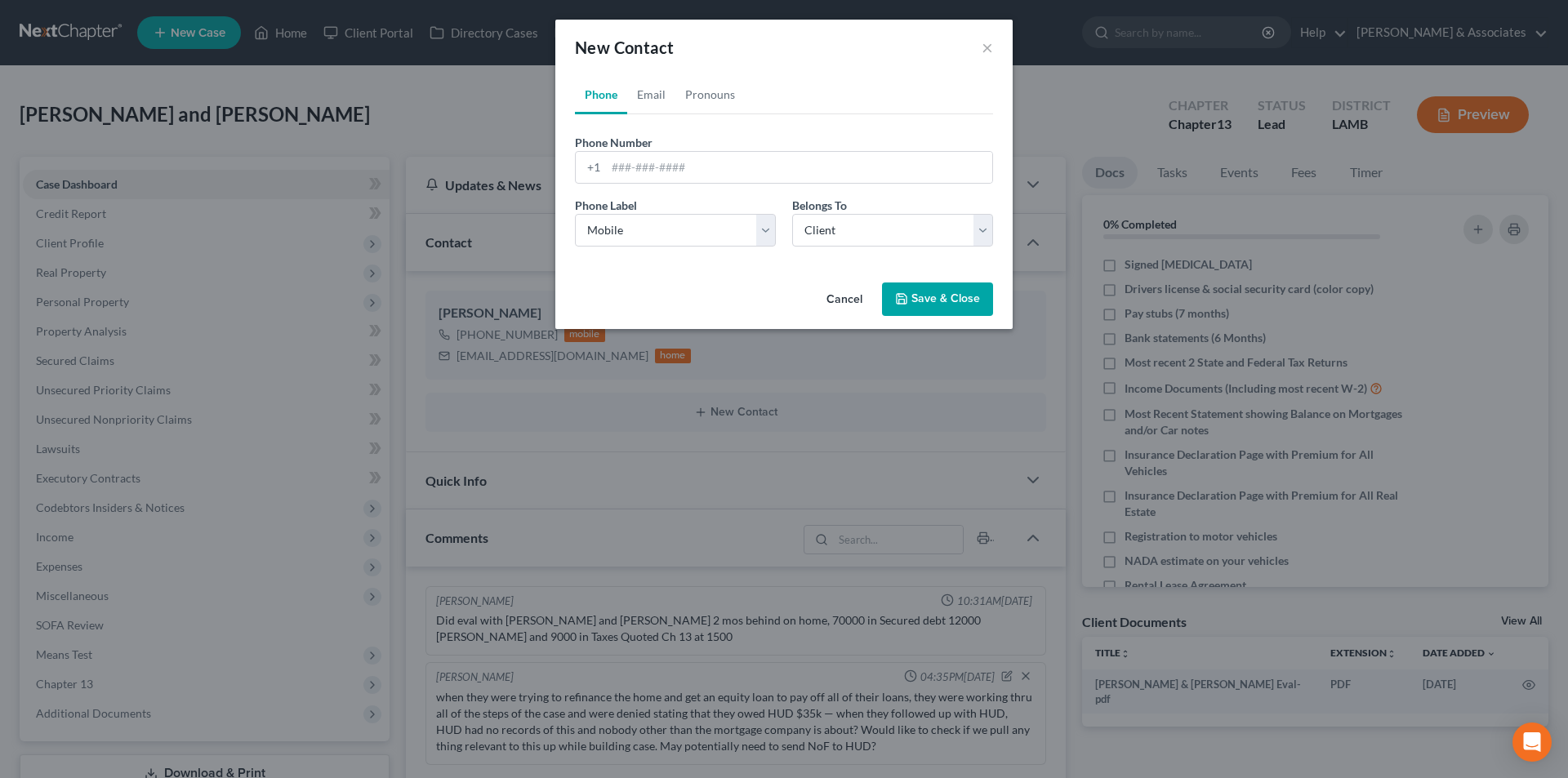
click at [751, 190] on div "Phone Number * +1 Ext." at bounding box center [784, 165] width 435 height 63
click at [766, 176] on input "tel" at bounding box center [799, 167] width 386 height 31
type input "2258922349"
click at [657, 104] on link "Email" at bounding box center [651, 94] width 48 height 39
click at [696, 159] on input "email" at bounding box center [799, 167] width 386 height 31
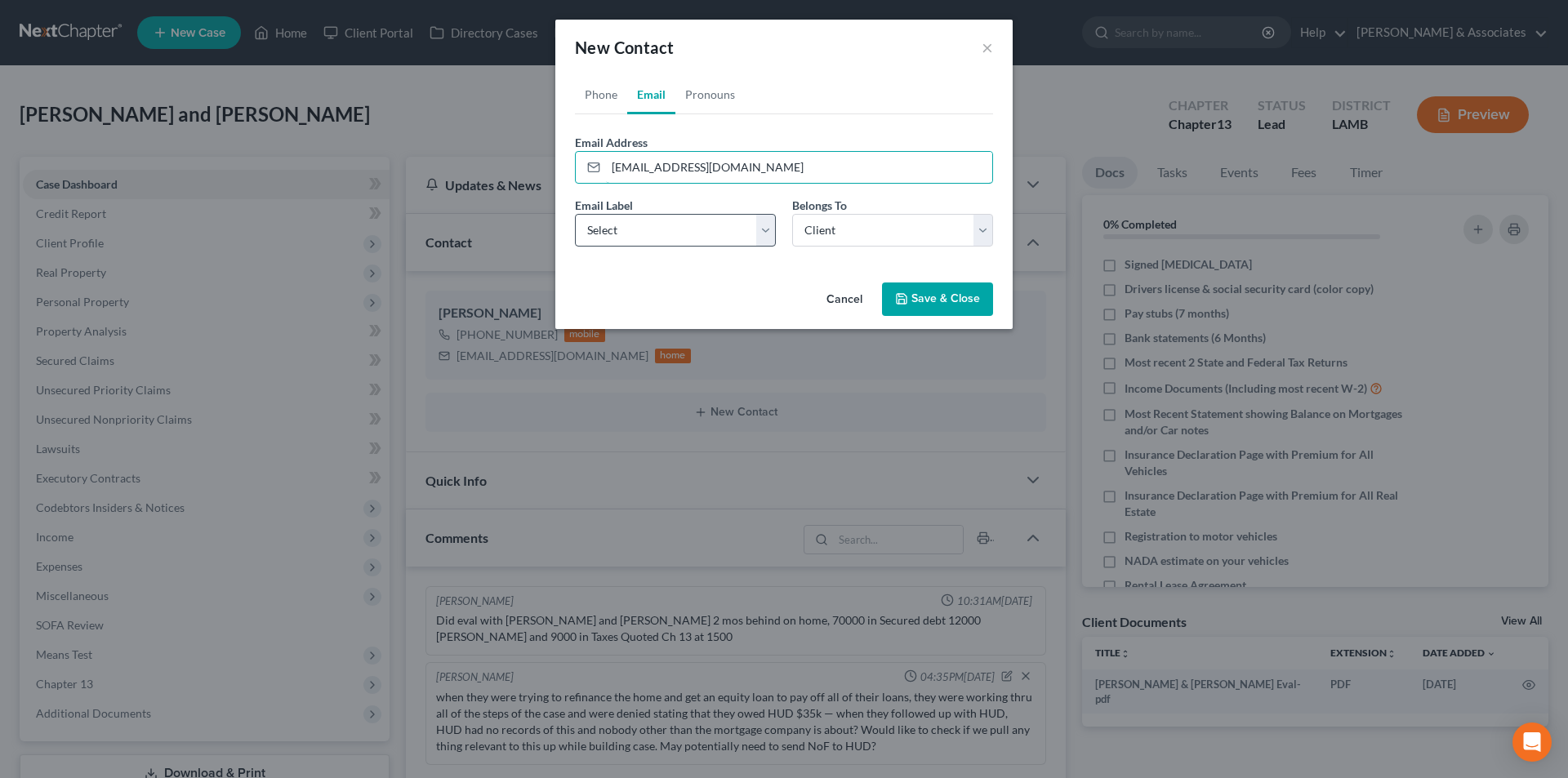
type input "[EMAIL_ADDRESS][DOMAIN_NAME]"
drag, startPoint x: 687, startPoint y: 216, endPoint x: 671, endPoint y: 243, distance: 31.4
click at [687, 216] on select "Select Home Work Other" at bounding box center [675, 230] width 201 height 33
select select "0"
click at [575, 214] on select "Select Home Work Other" at bounding box center [675, 230] width 201 height 33
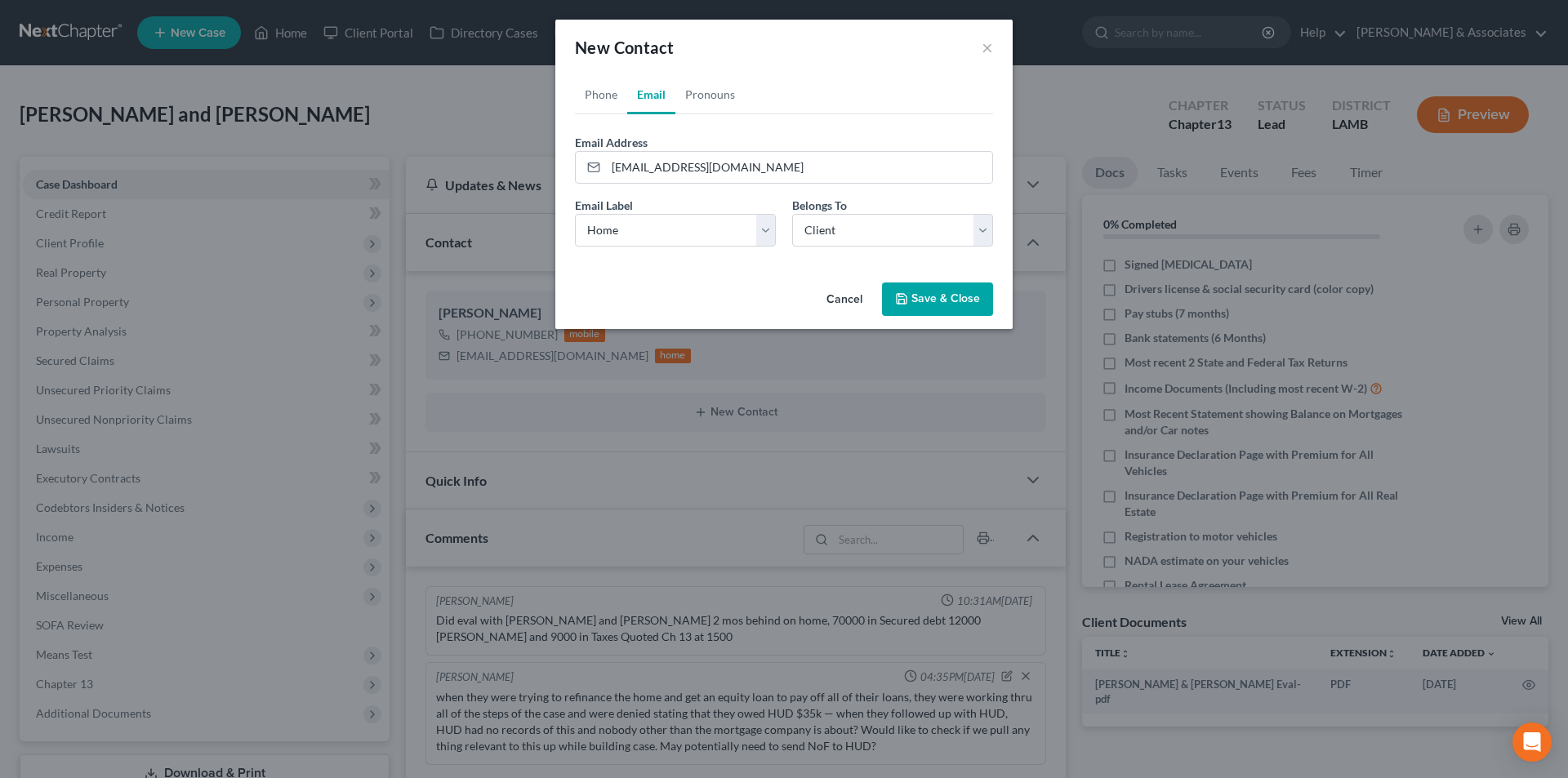
click at [913, 287] on button "Save & Close" at bounding box center [937, 299] width 111 height 34
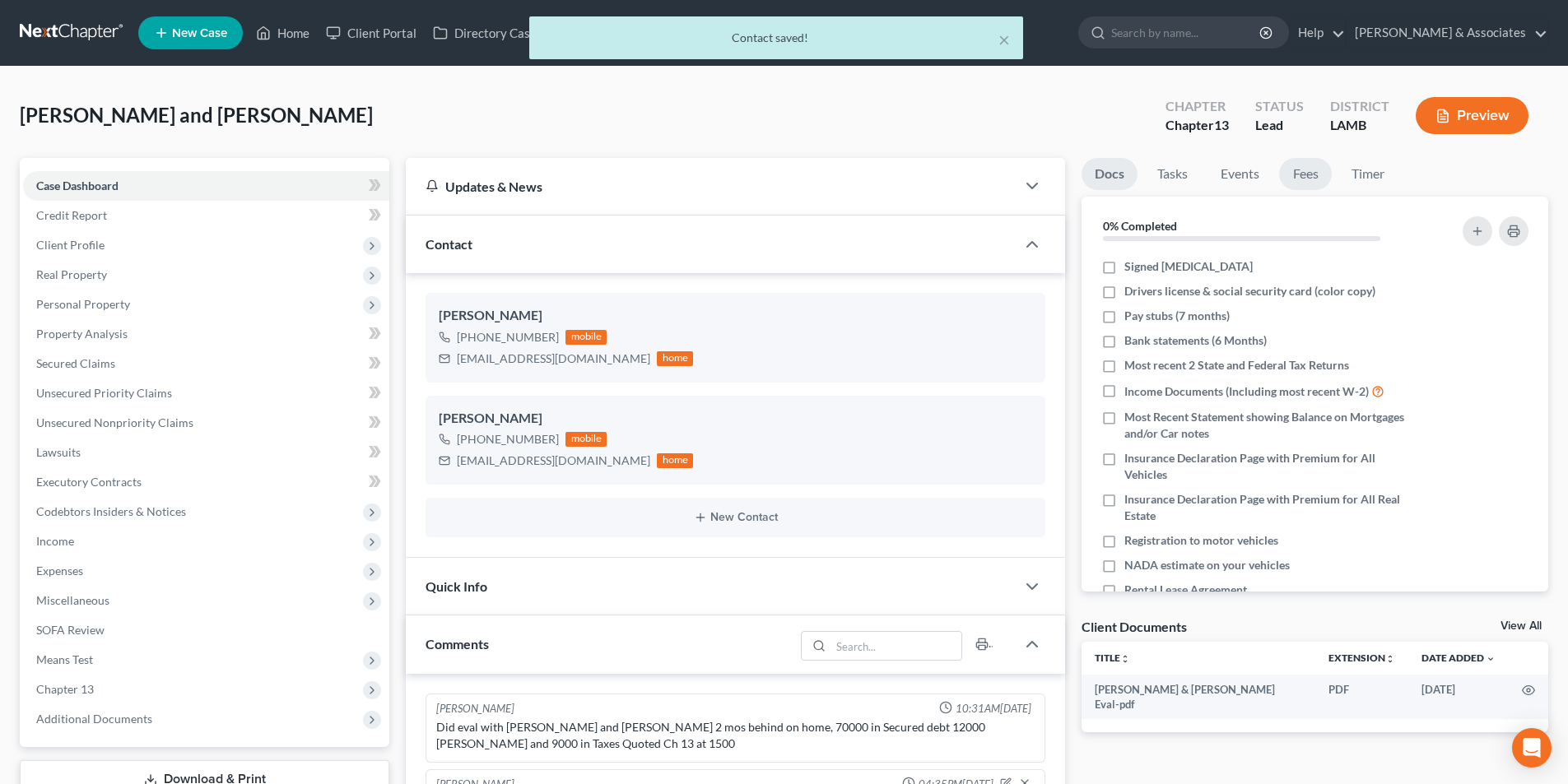
click at [1314, 169] on link "Fees" at bounding box center [1306, 174] width 53 height 32
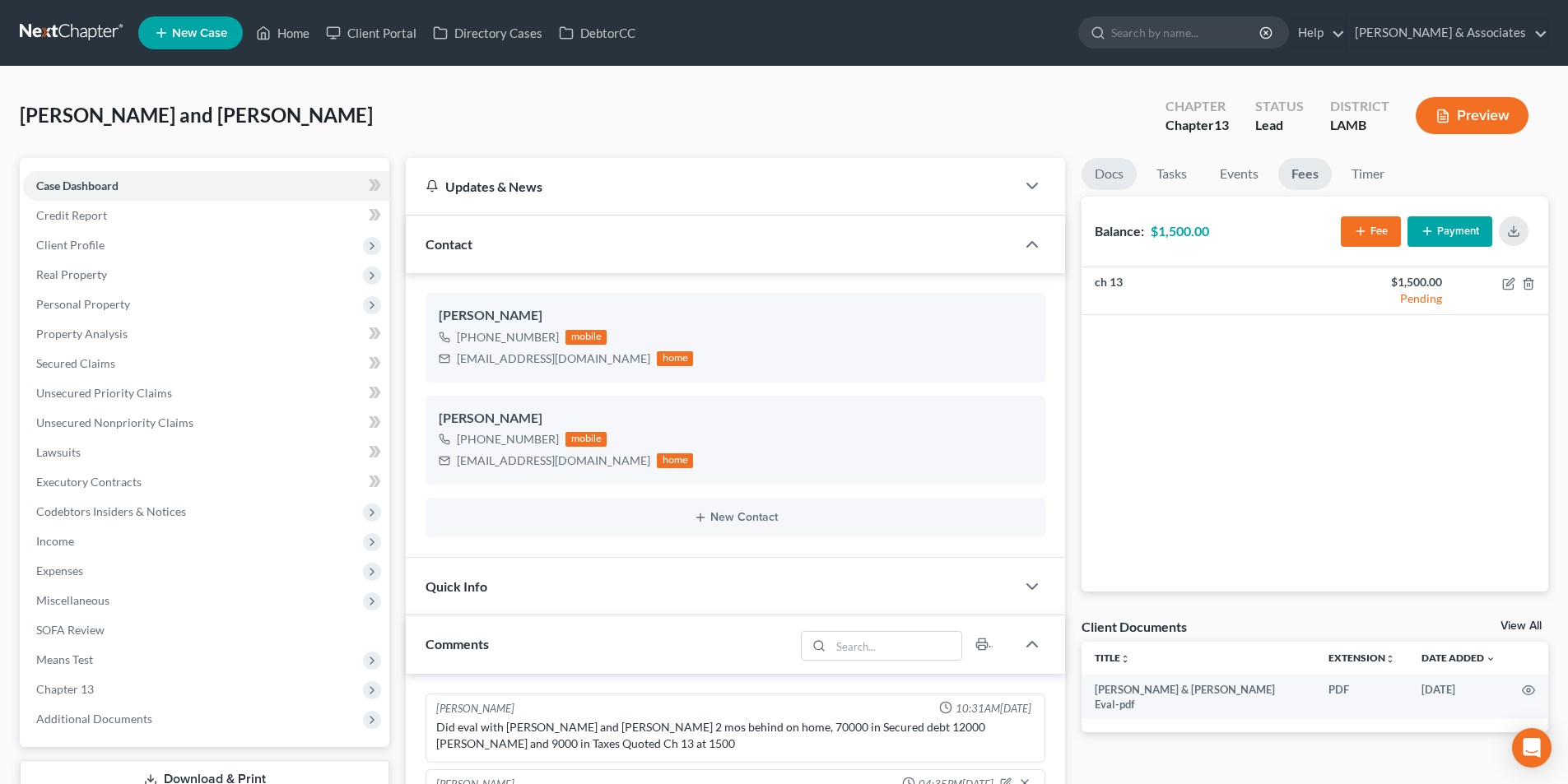
click at [1127, 177] on link "Docs" at bounding box center [1110, 174] width 55 height 32
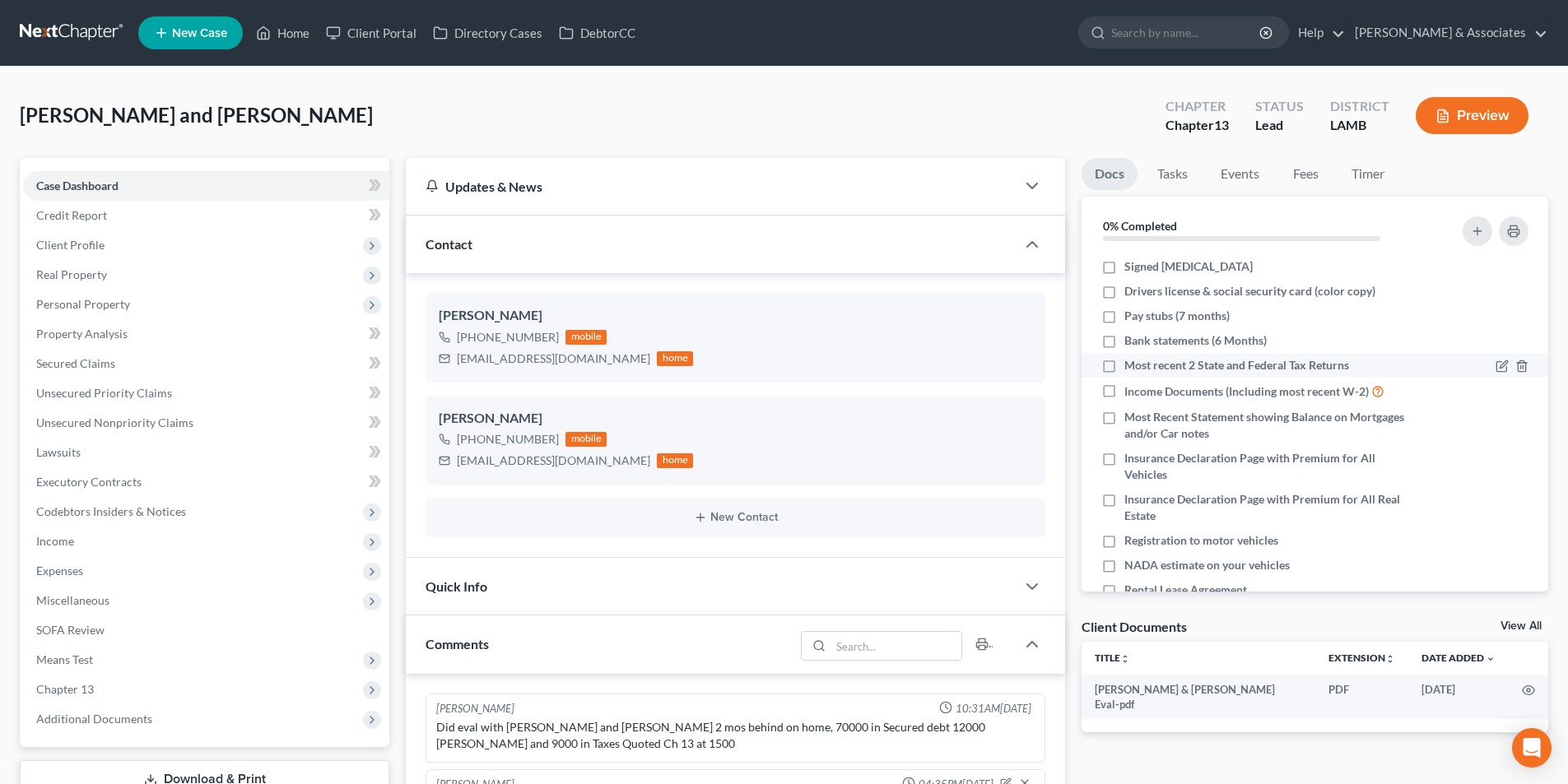
click at [1082, 158] on link "Docs" at bounding box center [1110, 174] width 56 height 32
click at [1496, 368] on icon "button" at bounding box center [1502, 366] width 13 height 13
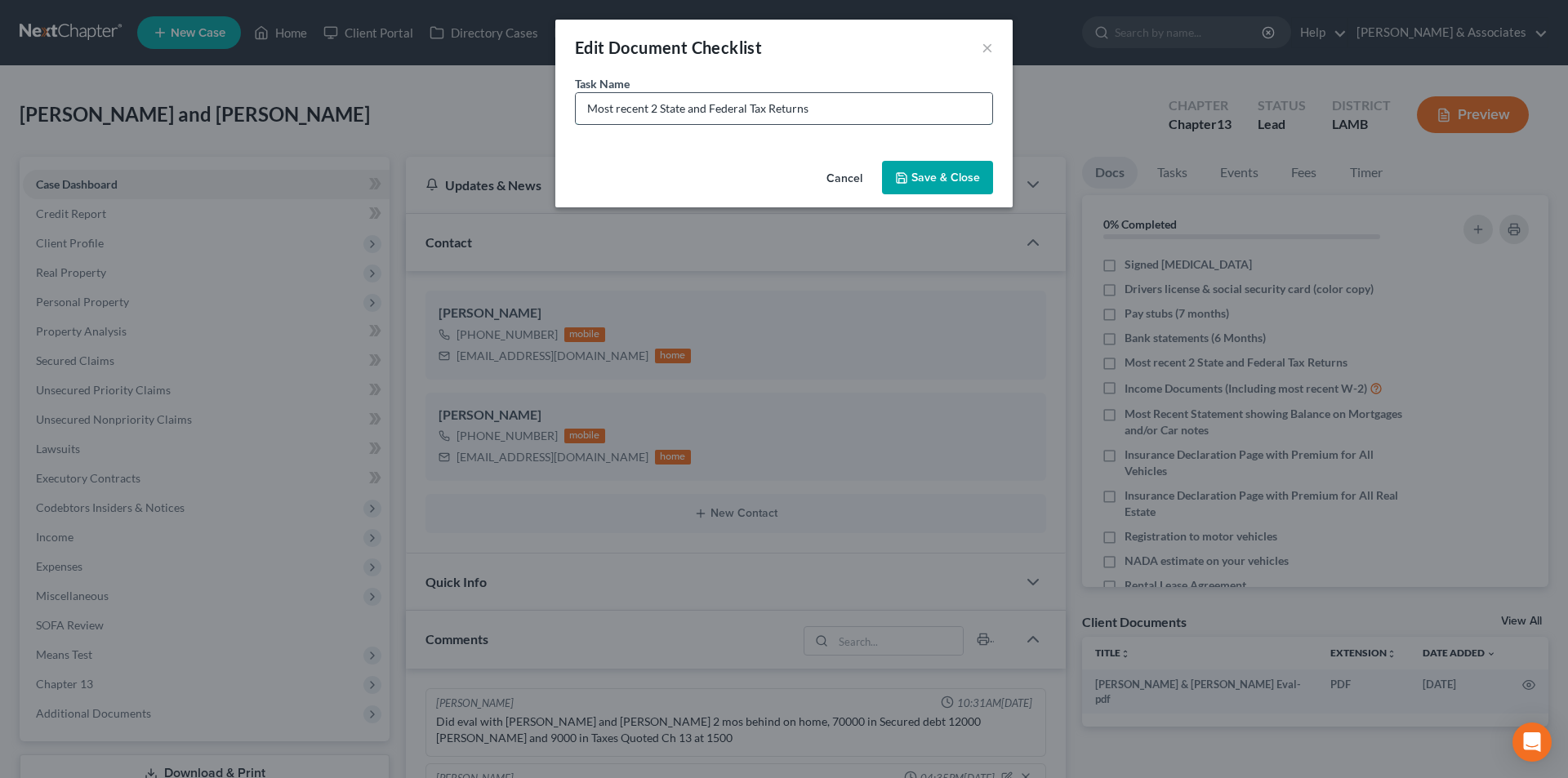
click at [852, 112] on input "Most recent 2 State and Federal Tax Returns" at bounding box center [783, 108] width 416 height 31
type input "Most recent 2 State and Federal Tax Returns 2023 + 2024"
click at [954, 162] on button "Save & Close" at bounding box center [937, 178] width 111 height 34
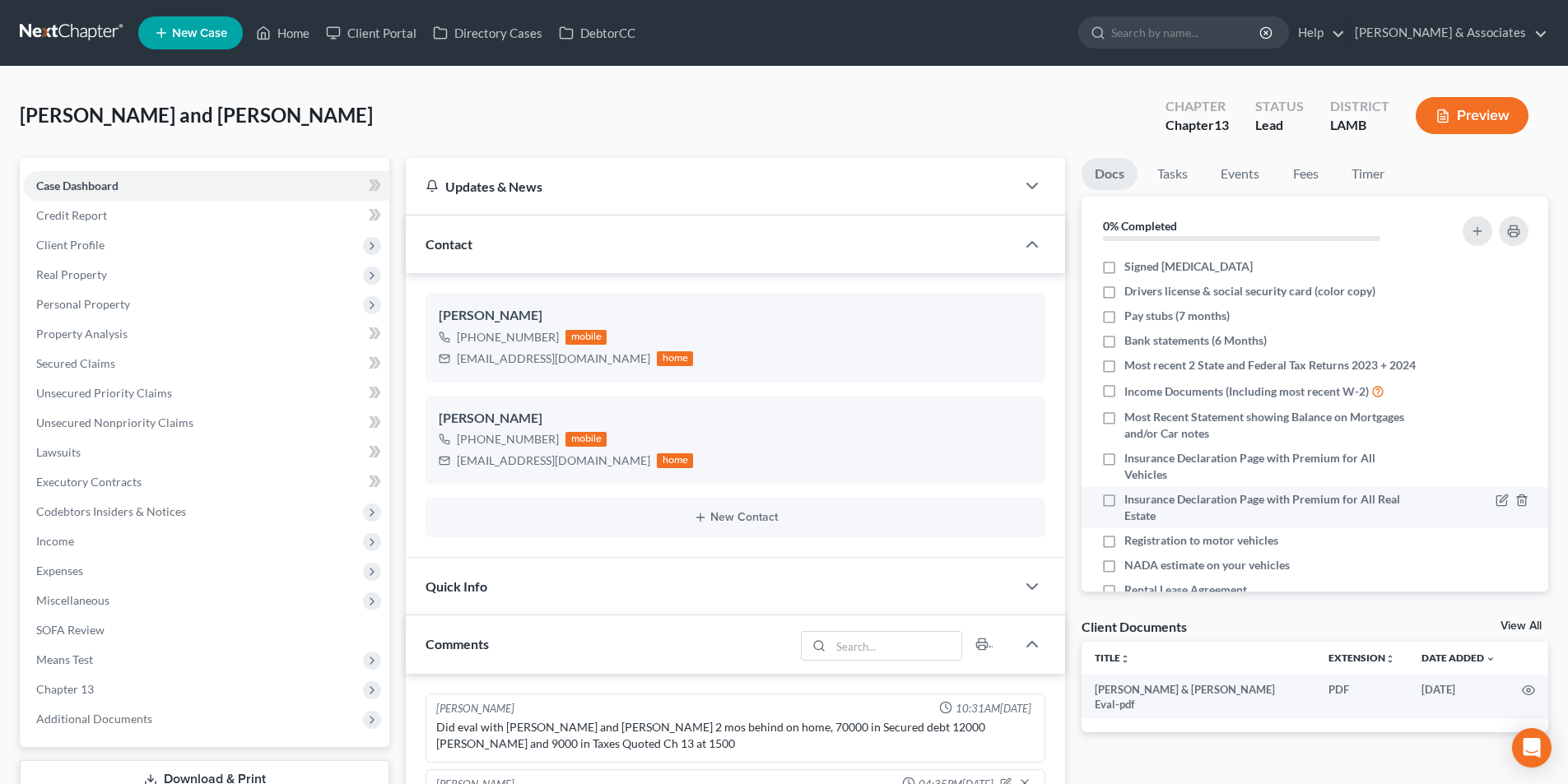
scroll to position [270, 0]
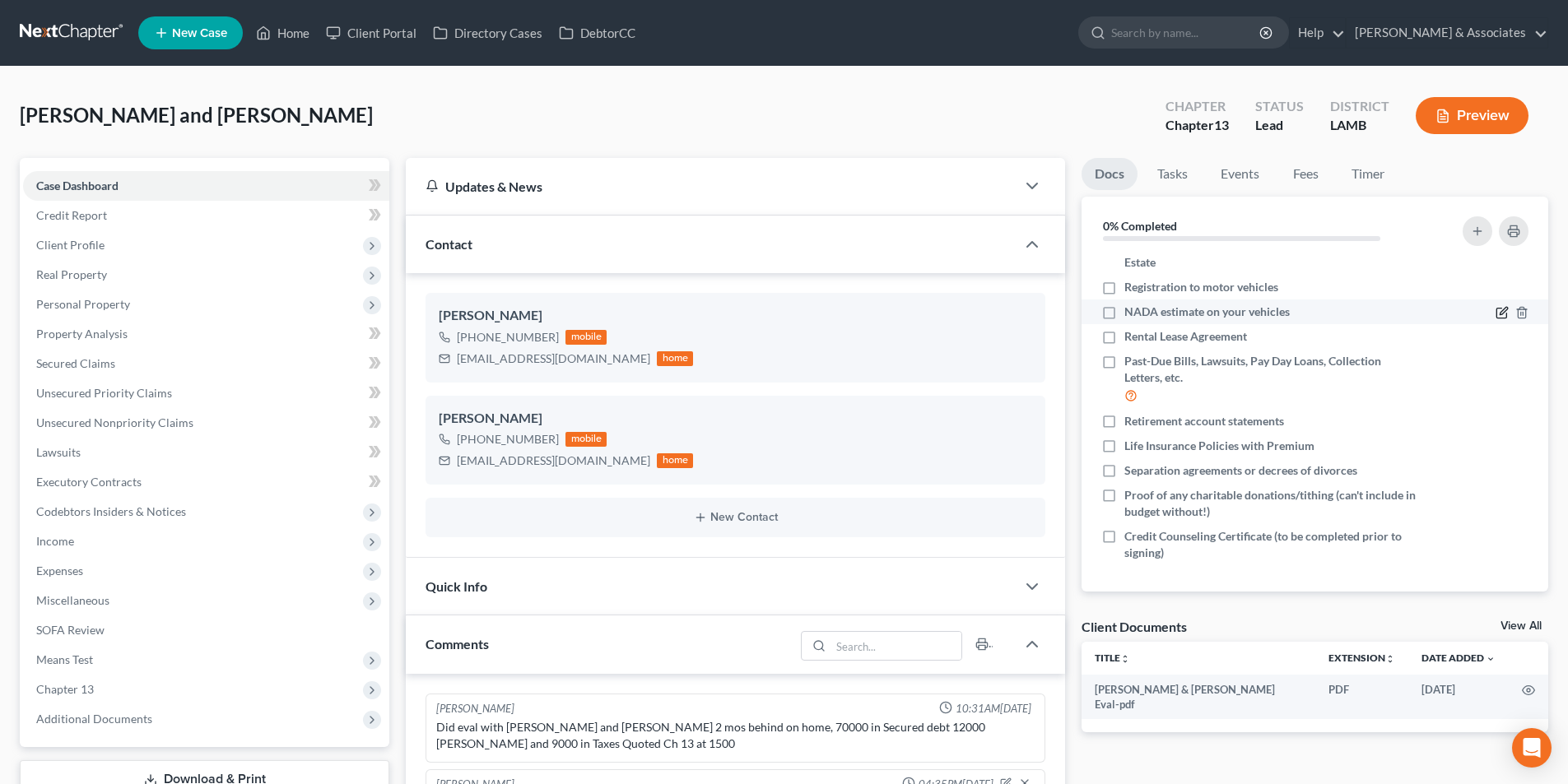
click at [1496, 312] on icon "button" at bounding box center [1502, 313] width 13 height 13
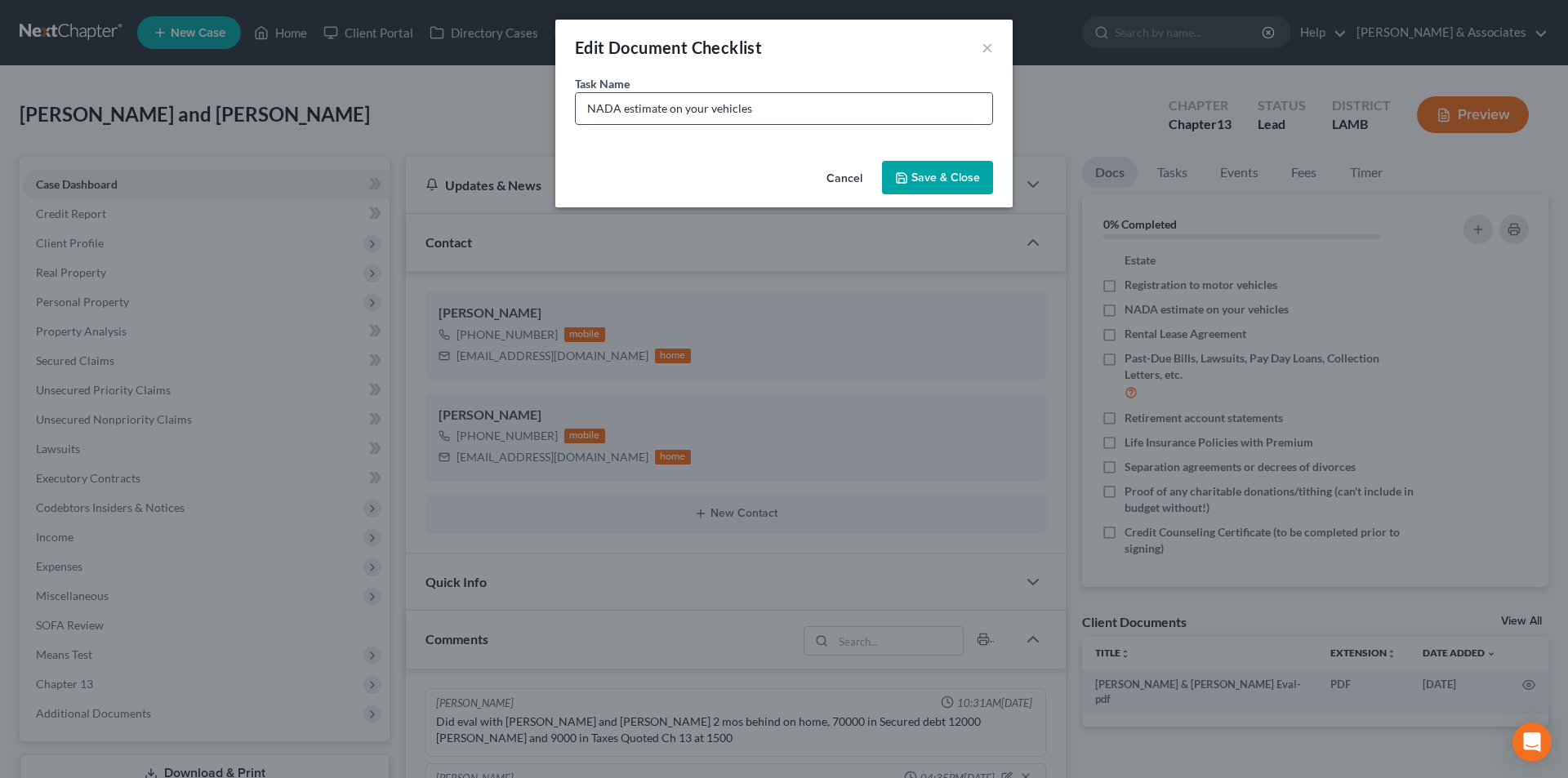
click at [862, 111] on input "NADA estimate on your vehicles" at bounding box center [783, 108] width 416 height 31
type input "NADA estimate on your vehicles (we will pull for for you)"
click at [955, 175] on button "Save & Close" at bounding box center [937, 178] width 111 height 34
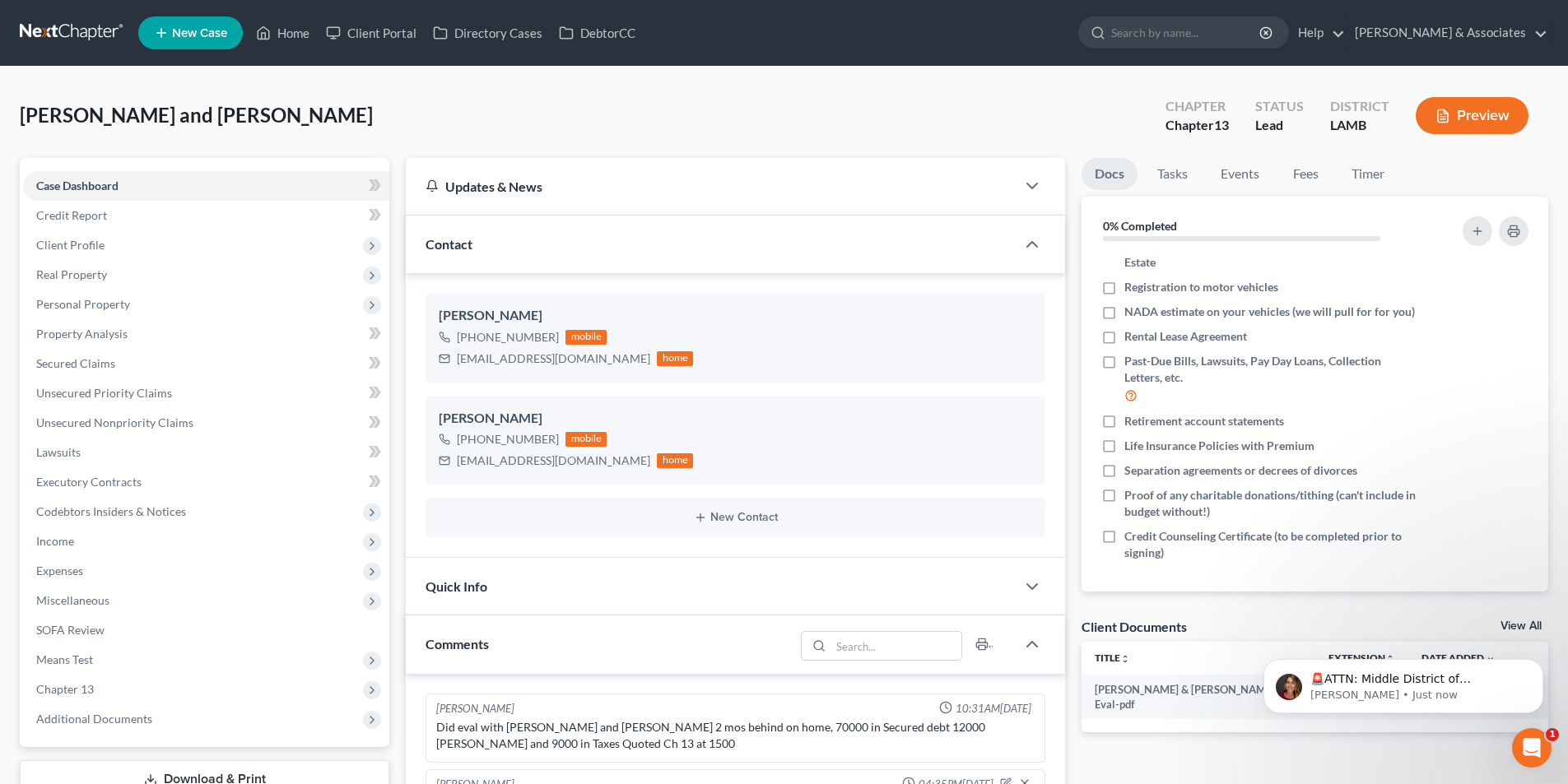
scroll to position [0, 0]
